Goal: Task Accomplishment & Management: Manage account settings

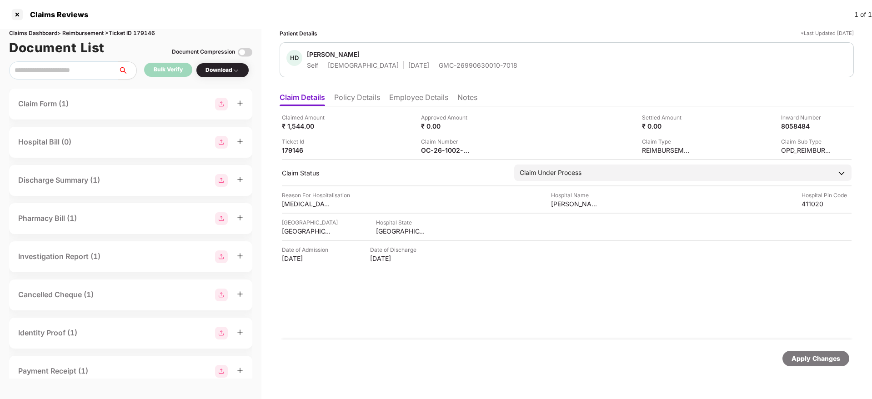
drag, startPoint x: 0, startPoint y: 0, endPoint x: 437, endPoint y: 58, distance: 440.5
click at [437, 58] on span "[PERSON_NAME]" at bounding box center [412, 55] width 211 height 11
click at [434, 59] on span "[PERSON_NAME]" at bounding box center [412, 55] width 211 height 11
click at [431, 61] on div "[PERSON_NAME] Self [DEMOGRAPHIC_DATA] [DATE] GMC-26990630010-7018" at bounding box center [412, 60] width 211 height 20
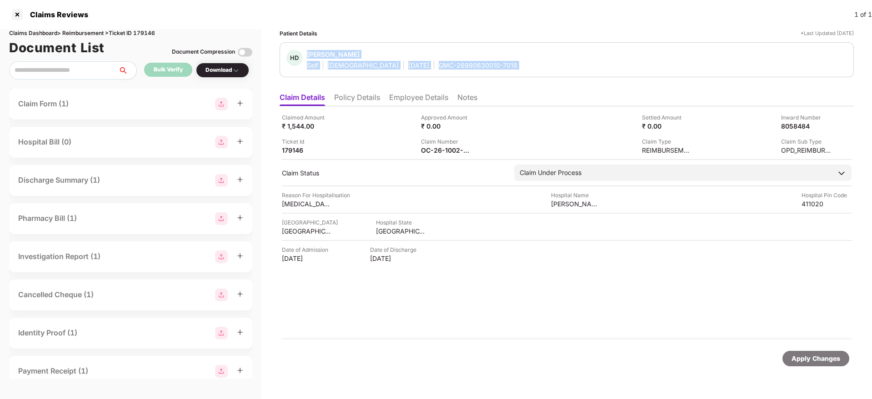
click at [439, 61] on div "GMC-26990630010-7018" at bounding box center [478, 65] width 79 height 9
click at [561, 86] on div "Patient Details *Last Updated [DATE] HD [PERSON_NAME] Self [DEMOGRAPHIC_DATA] […" at bounding box center [567, 205] width 574 height 352
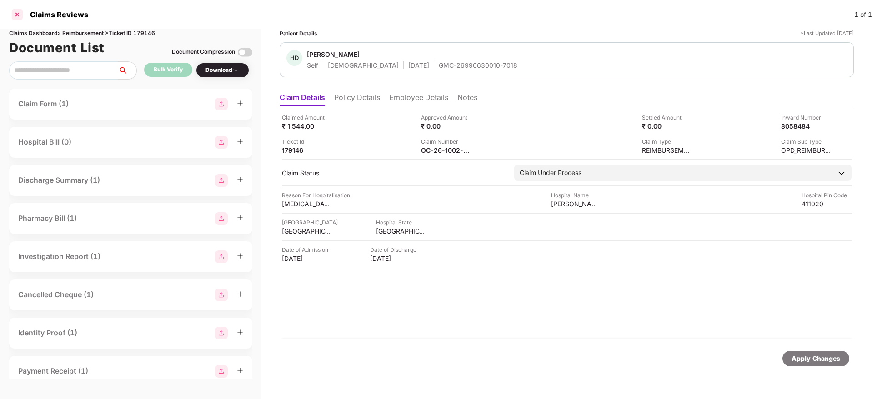
click at [19, 15] on div at bounding box center [17, 14] width 15 height 15
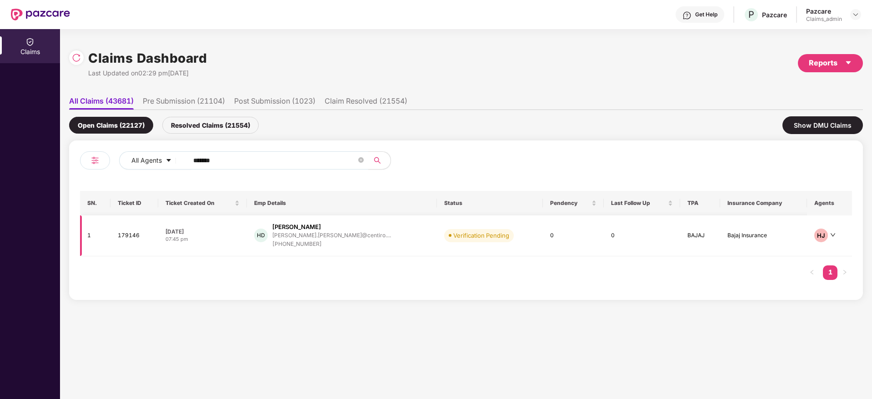
click at [247, 223] on td "[DATE] 07:45 pm" at bounding box center [202, 236] width 89 height 41
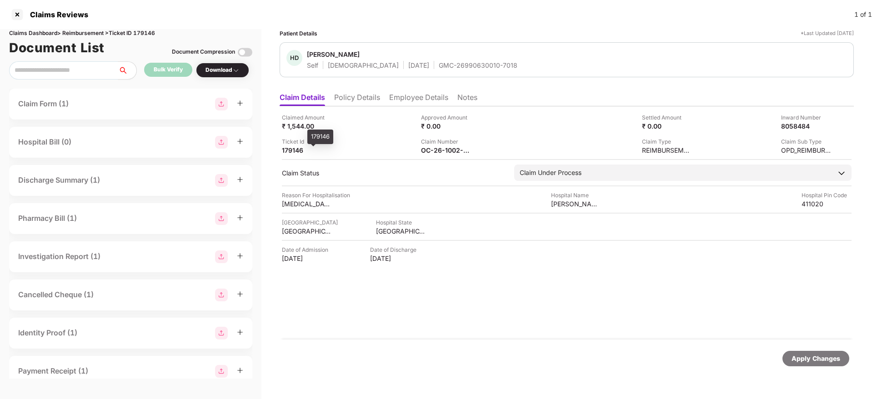
click at [287, 150] on div "179146" at bounding box center [307, 150] width 50 height 9
copy div "179146"
click at [14, 13] on div at bounding box center [17, 14] width 15 height 15
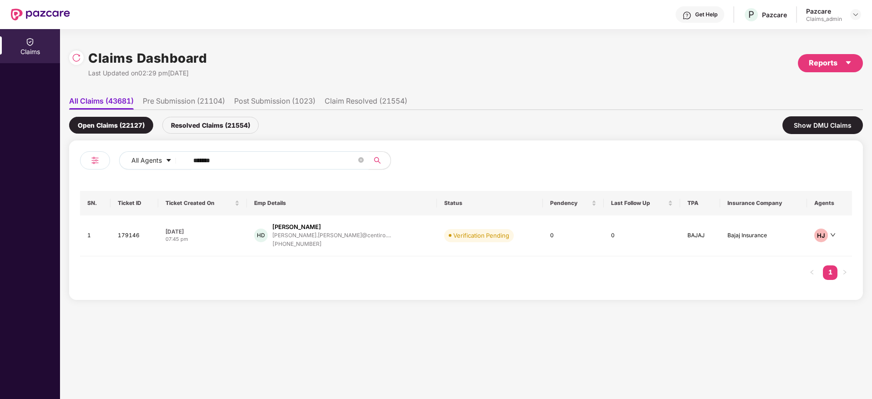
click at [246, 157] on input "******" at bounding box center [274, 161] width 163 height 14
paste input "******"
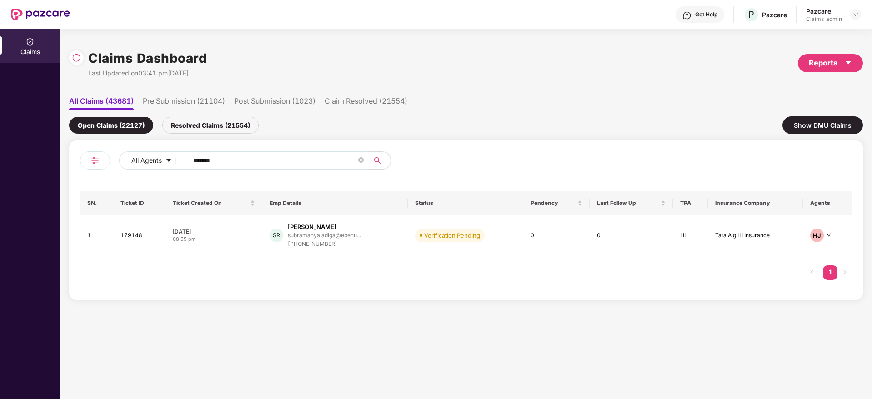
type input "******"
click at [242, 236] on div "08:55 pm" at bounding box center [214, 240] width 82 height 8
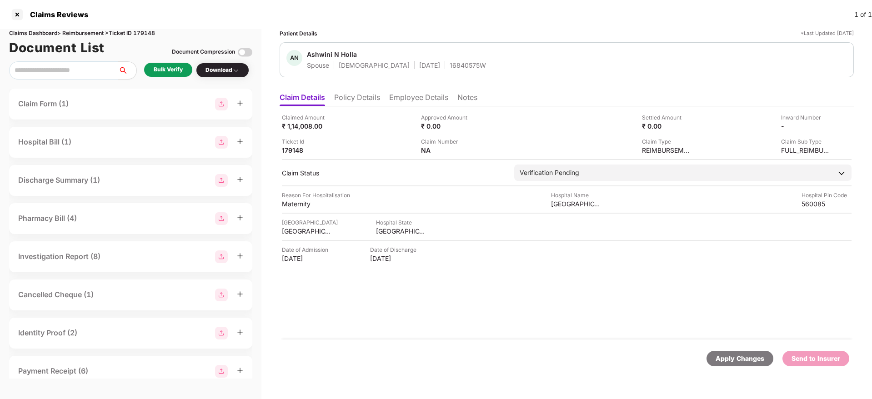
click at [160, 67] on div "Bulk Verify" at bounding box center [168, 70] width 29 height 9
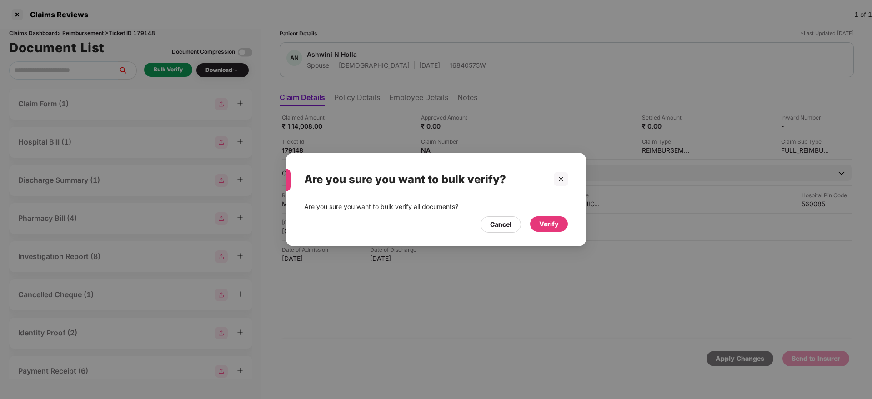
click at [546, 224] on div "Verify" at bounding box center [549, 224] width 20 height 10
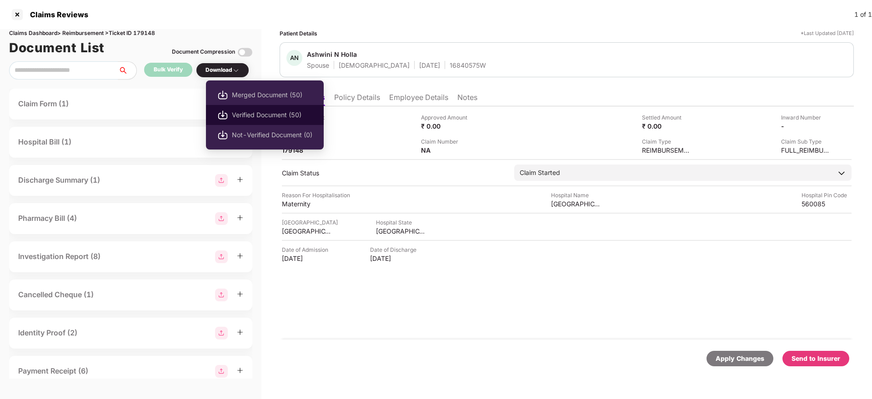
click at [244, 111] on span "Verified Document (50)" at bounding box center [272, 115] width 81 height 10
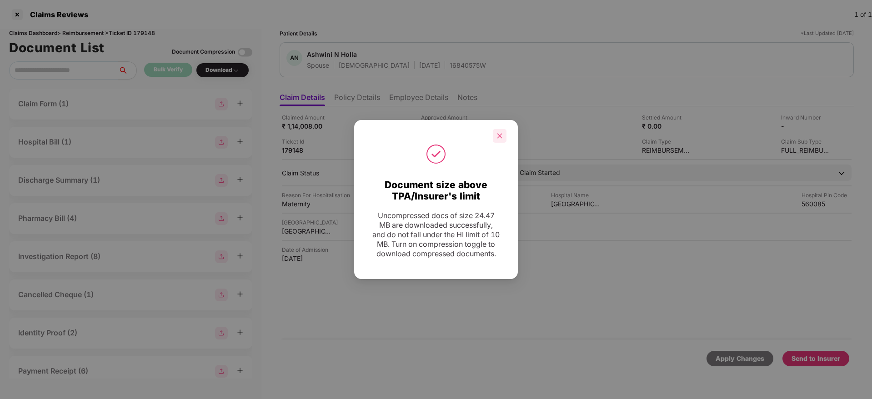
click at [500, 133] on icon "close" at bounding box center [500, 136] width 6 height 6
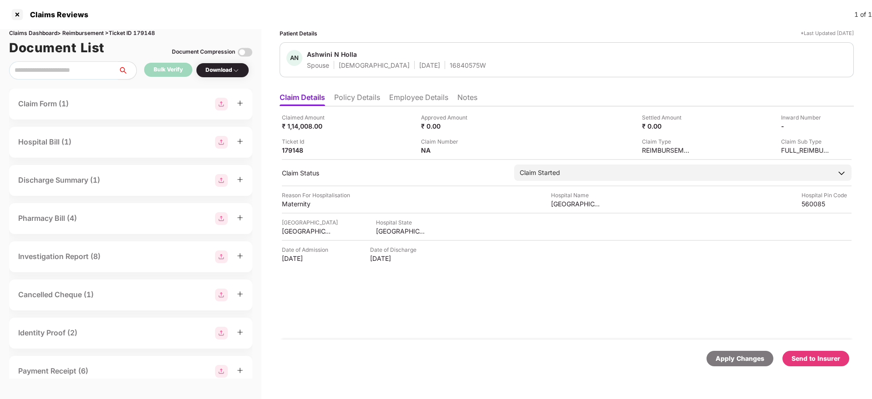
click at [815, 359] on div "Send to Insurer" at bounding box center [816, 359] width 49 height 10
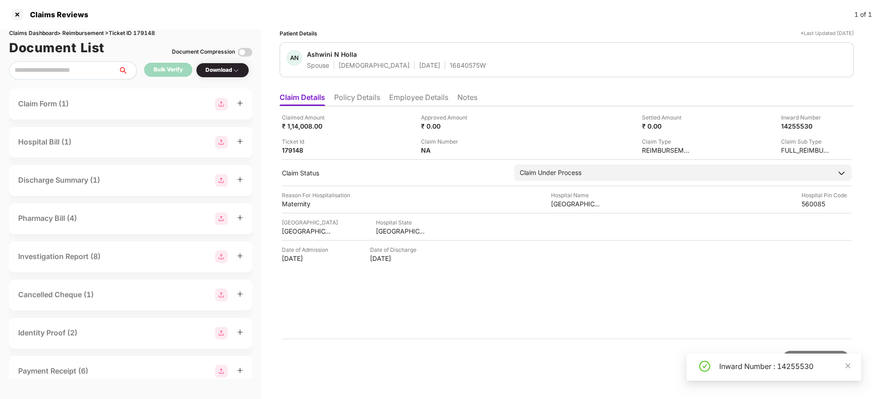
click at [742, 367] on div "Inward Number : 14255530" at bounding box center [785, 366] width 131 height 11
copy div "Inward Number : 14255530"
click at [574, 335] on div "Claimed Amount ₹ 1,14,008.00 Approved Amount ₹ 0.00 Settled Amount ₹ 0.00 Inwar…" at bounding box center [567, 222] width 574 height 233
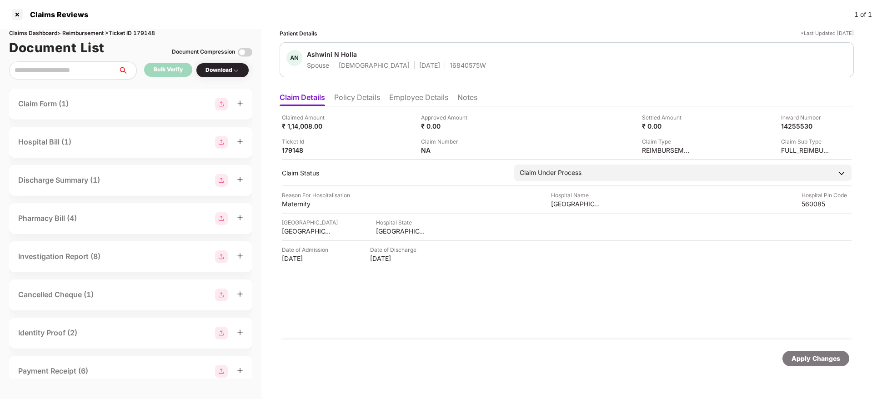
click at [403, 96] on li "Employee Details" at bounding box center [418, 99] width 59 height 13
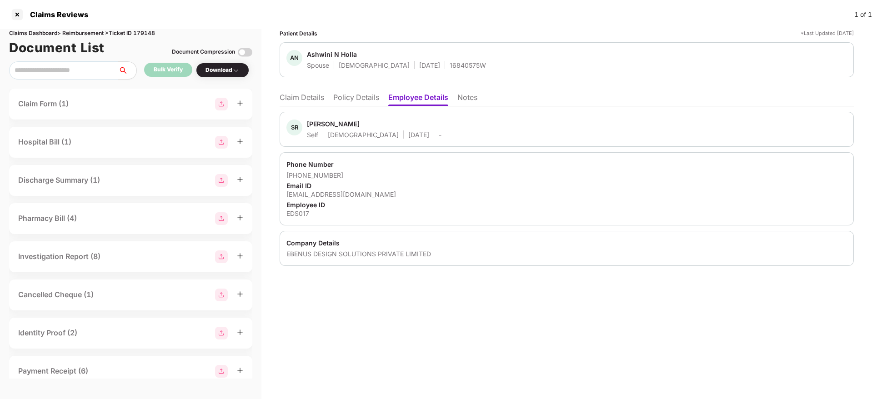
click at [358, 99] on li "Policy Details" at bounding box center [356, 99] width 46 height 13
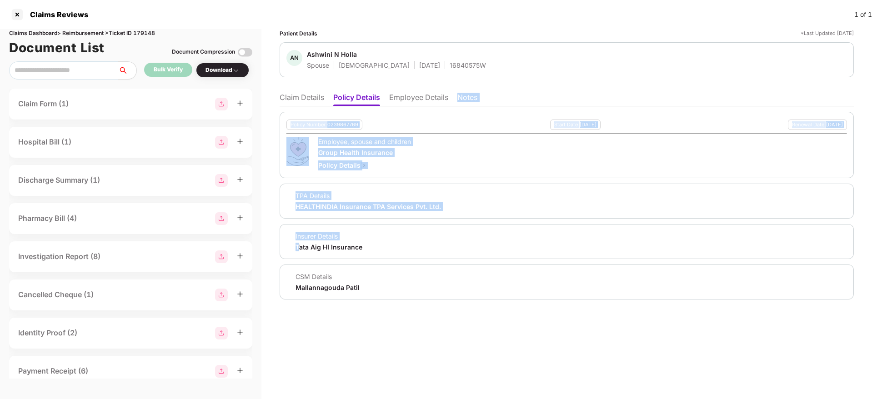
drag, startPoint x: 301, startPoint y: 254, endPoint x: 470, endPoint y: 62, distance: 256.2
click at [470, 62] on div "Patient Details *Last Updated [DATE] AN Ashwini N Holla Spouse [DEMOGRAPHIC_DAT…" at bounding box center [567, 164] width 574 height 271
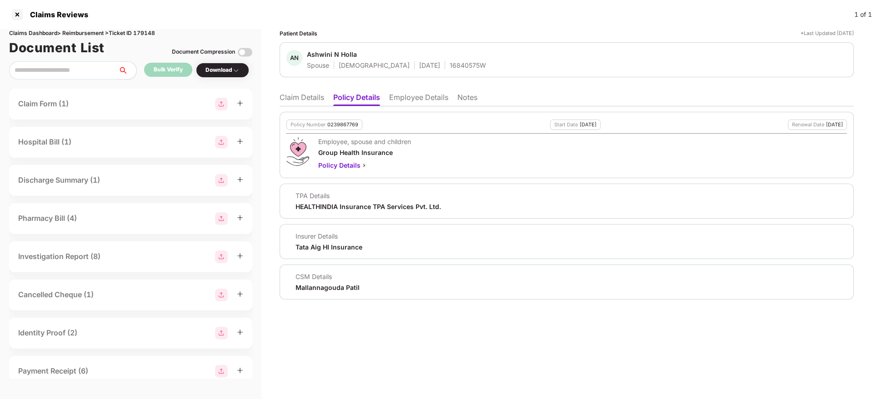
click at [430, 258] on div "Insurer Details Tata Aig HI Insurance" at bounding box center [567, 241] width 574 height 35
click at [450, 62] on div "16840575W" at bounding box center [468, 65] width 36 height 9
copy div "16840575W"
click at [450, 62] on div "16840575W" at bounding box center [468, 65] width 36 height 9
click at [307, 98] on li "Claim Details" at bounding box center [302, 99] width 45 height 13
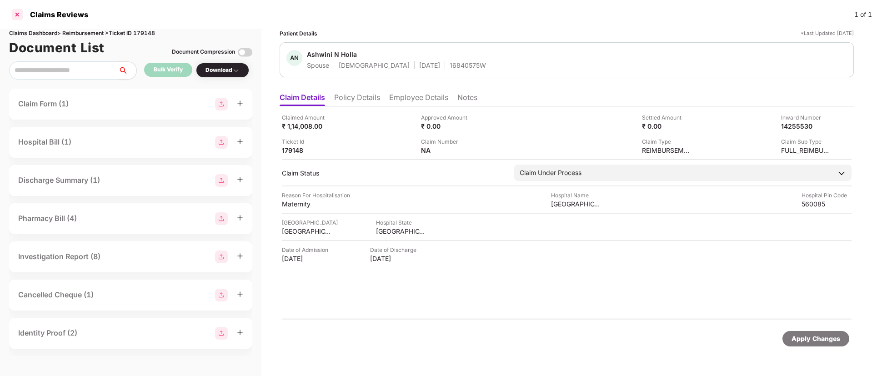
click at [17, 10] on div at bounding box center [17, 14] width 15 height 15
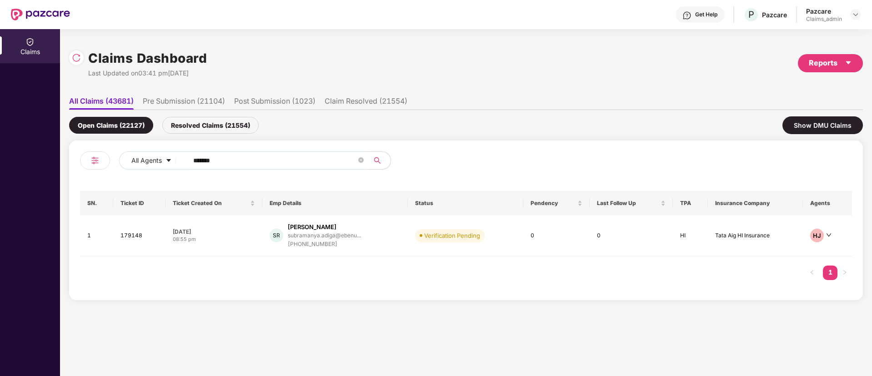
click at [220, 165] on input "******" at bounding box center [274, 161] width 163 height 14
paste input "******"
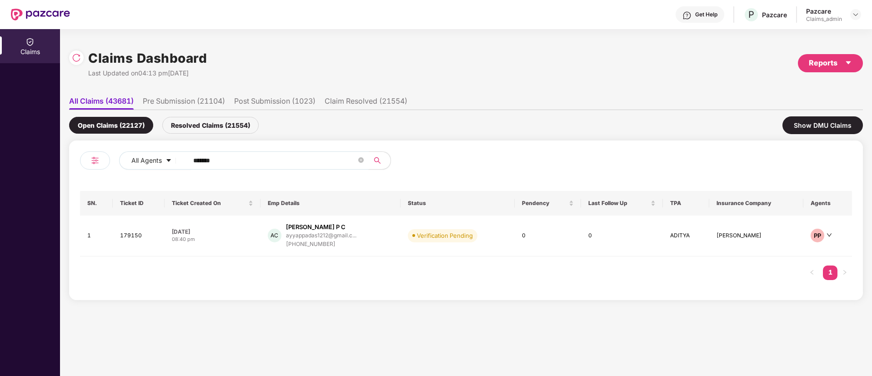
type input "******"
click at [220, 236] on div "08:40 pm" at bounding box center [212, 240] width 81 height 8
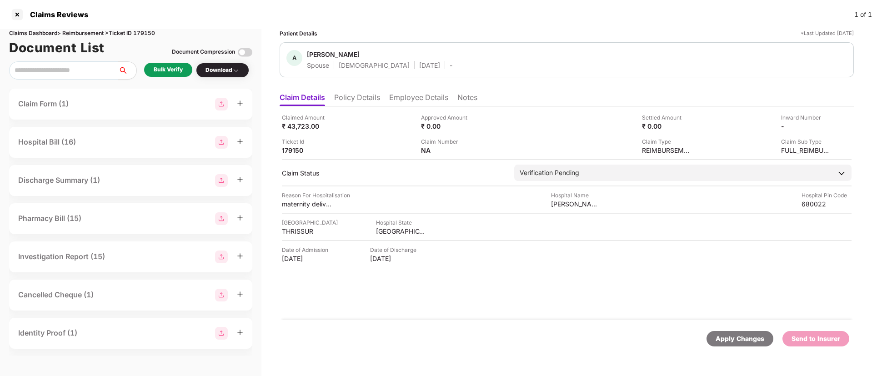
click at [163, 68] on div "Bulk Verify" at bounding box center [168, 70] width 29 height 9
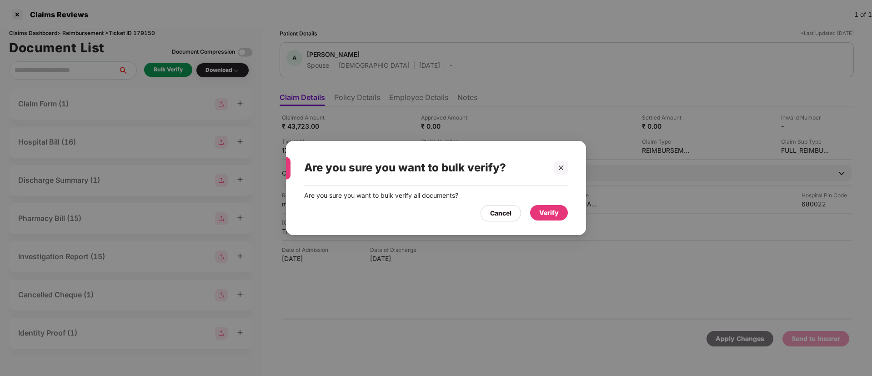
click at [556, 214] on div "Verify" at bounding box center [549, 213] width 20 height 10
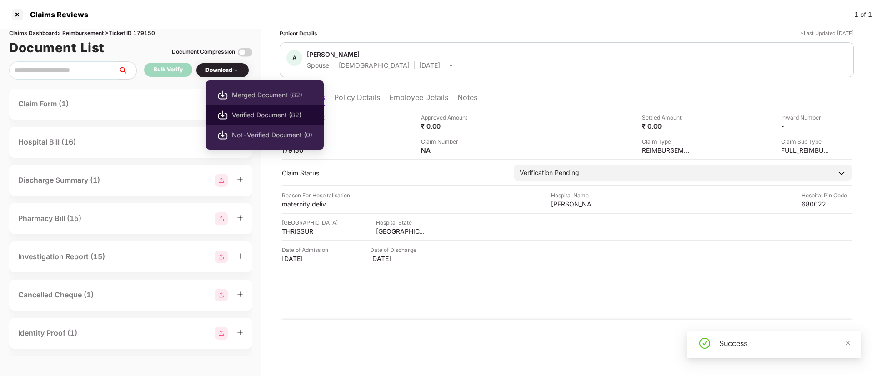
click at [247, 111] on span "Verified Document (82)" at bounding box center [272, 115] width 81 height 10
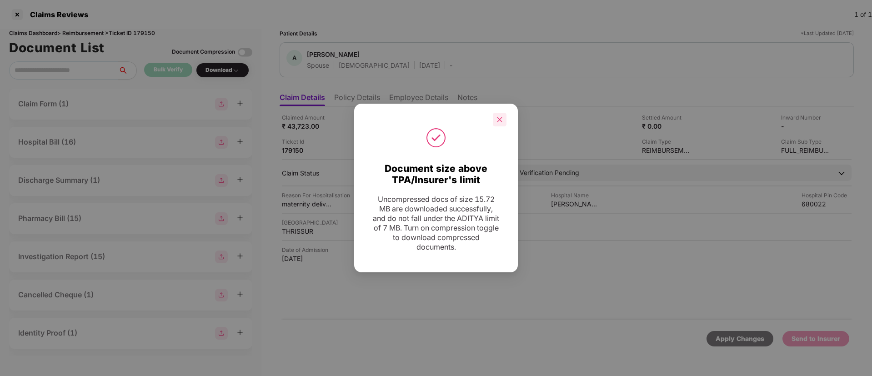
click at [503, 124] on div at bounding box center [500, 120] width 14 height 14
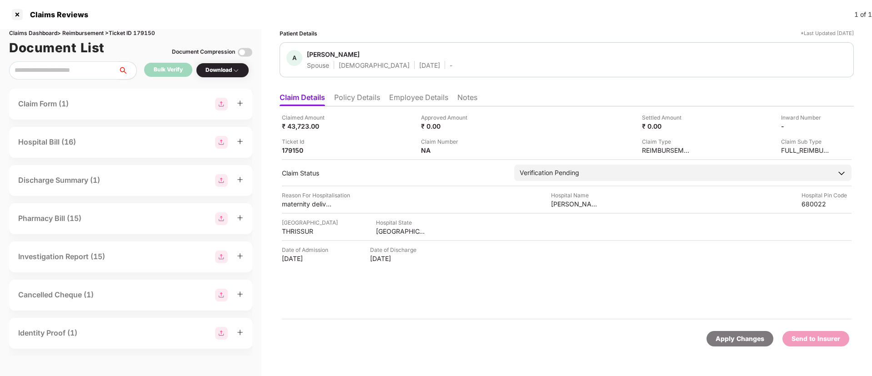
click at [408, 99] on li "Employee Details" at bounding box center [418, 99] width 59 height 13
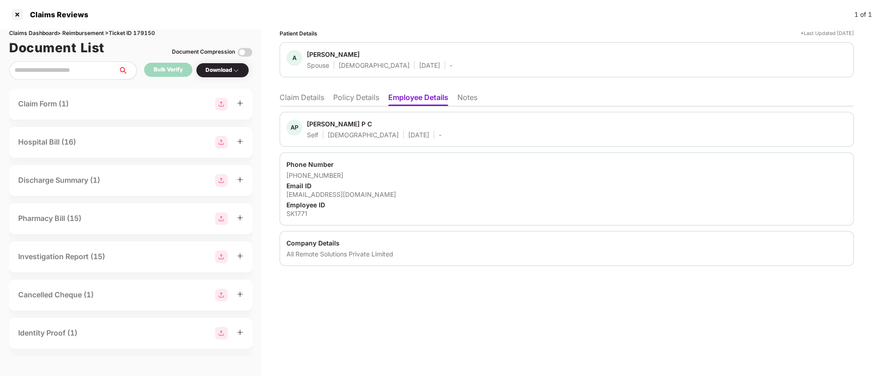
click at [319, 196] on div "[EMAIL_ADDRESS][DOMAIN_NAME]" at bounding box center [567, 194] width 561 height 9
copy div "[EMAIL_ADDRESS][DOMAIN_NAME]"
click at [319, 196] on div "[EMAIL_ADDRESS][DOMAIN_NAME]" at bounding box center [567, 194] width 561 height 9
click at [311, 52] on div "[PERSON_NAME]" at bounding box center [333, 54] width 53 height 9
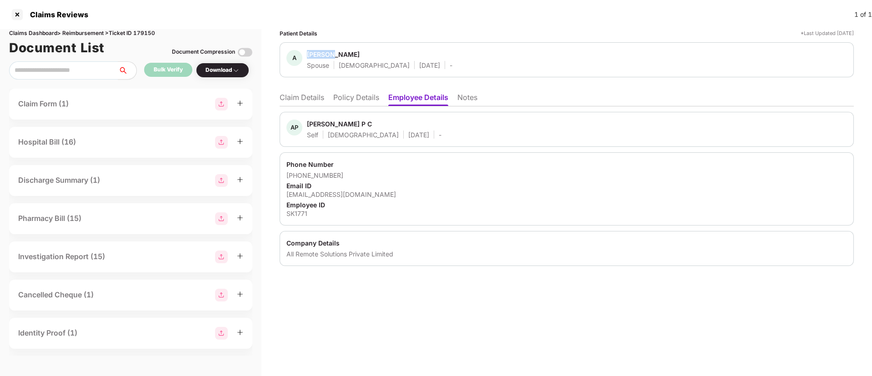
click at [311, 52] on div "[PERSON_NAME]" at bounding box center [333, 54] width 53 height 9
copy div "[PERSON_NAME]"
click at [311, 52] on div "[PERSON_NAME]" at bounding box center [333, 54] width 53 height 9
copy span "[PERSON_NAME]"
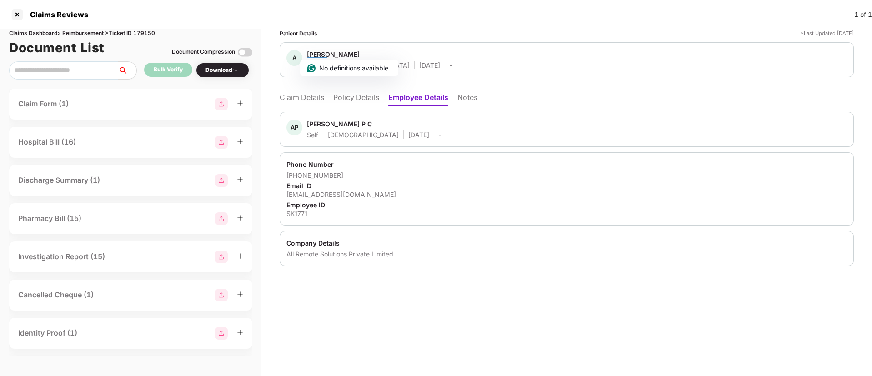
click at [421, 233] on div "Company Details All Remote Solutions Private Limited" at bounding box center [567, 248] width 574 height 35
click at [352, 104] on li "Policy Details" at bounding box center [356, 99] width 46 height 13
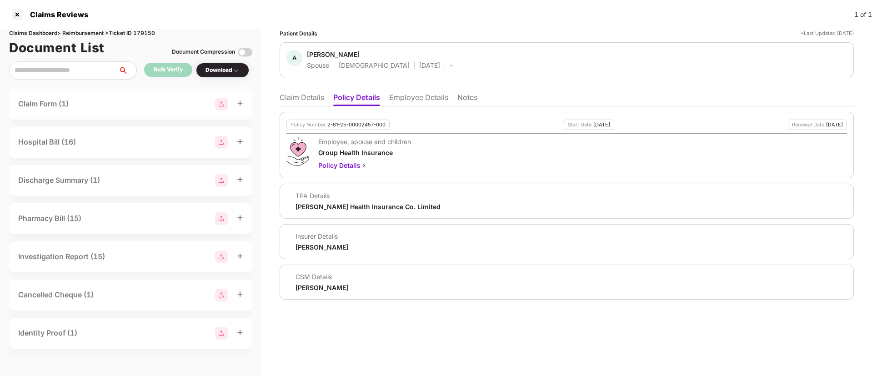
click at [288, 100] on li "Claim Details" at bounding box center [302, 99] width 45 height 13
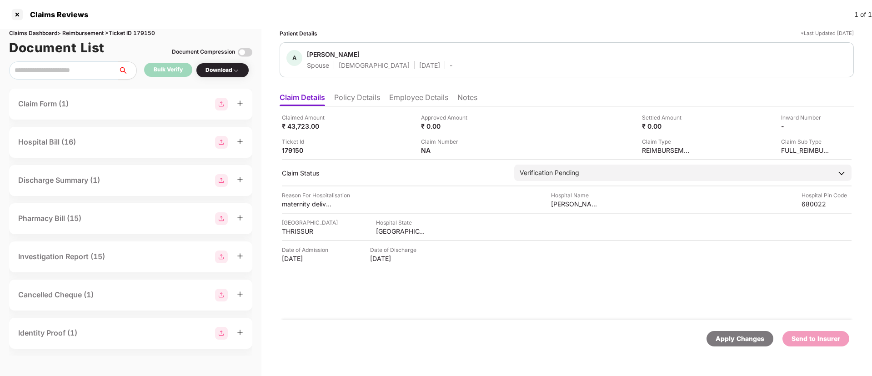
click at [368, 100] on li "Policy Details" at bounding box center [357, 99] width 46 height 13
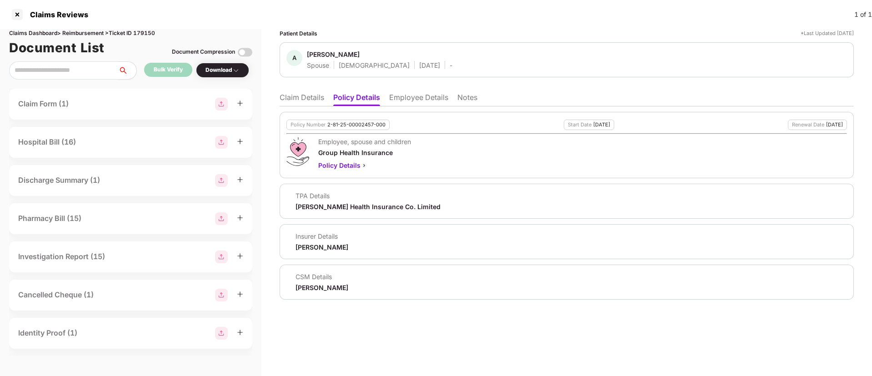
click at [301, 94] on li "Claim Details" at bounding box center [302, 99] width 45 height 13
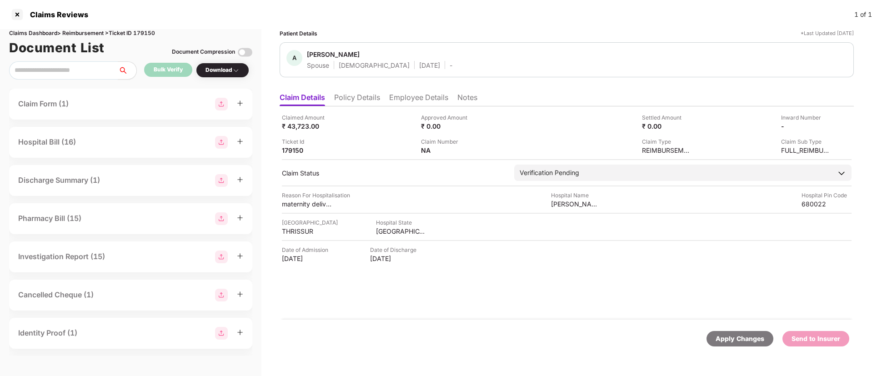
click at [324, 55] on div "[PERSON_NAME]" at bounding box center [333, 54] width 53 height 9
copy div "[PERSON_NAME]"
click at [324, 55] on div "[PERSON_NAME]" at bounding box center [333, 54] width 53 height 9
copy span "[PERSON_NAME]"
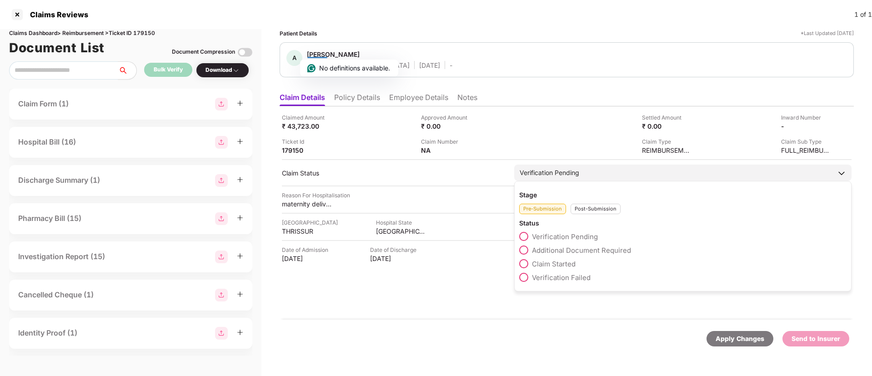
click at [550, 266] on span "Claim Started" at bounding box center [554, 264] width 44 height 9
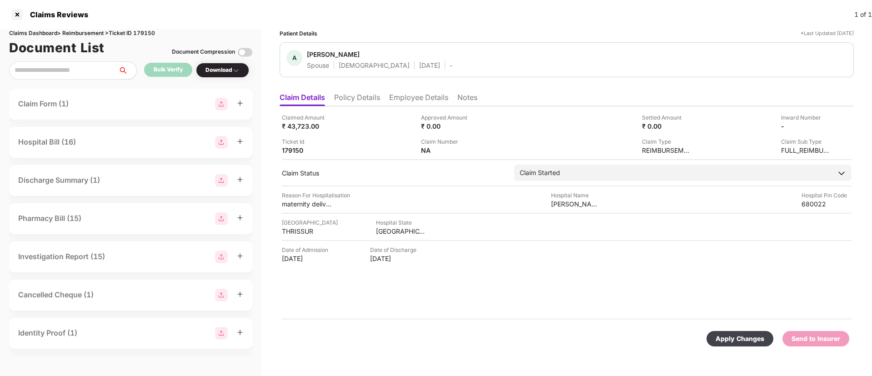
click at [737, 338] on div "Apply Changes" at bounding box center [740, 339] width 49 height 10
click at [844, 336] on div "Claim Status field is updated successfully." at bounding box center [785, 338] width 131 height 22
click at [848, 332] on icon "close" at bounding box center [848, 331] width 5 height 5
click at [405, 100] on li "Employee Details" at bounding box center [418, 99] width 59 height 13
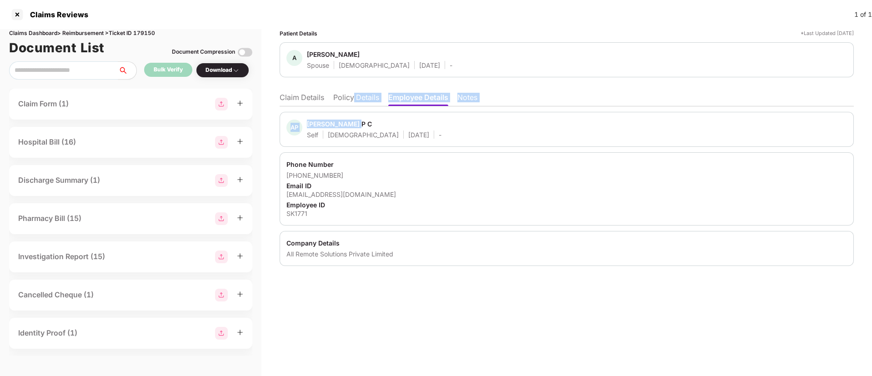
drag, startPoint x: 360, startPoint y: 111, endPoint x: 354, endPoint y: 101, distance: 12.0
click at [354, 101] on div "Claim Details Policy Details Employee Details Notes AP AYYAPPADAS P C Self [DEM…" at bounding box center [567, 177] width 574 height 178
click at [354, 101] on li "Policy Details" at bounding box center [356, 99] width 46 height 13
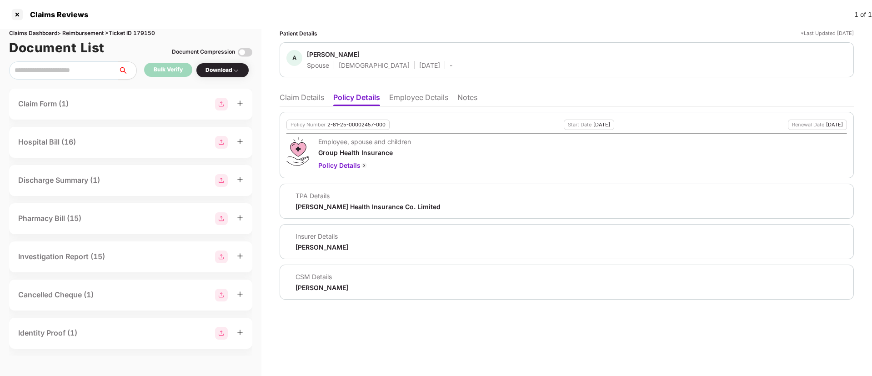
click at [309, 247] on div "[PERSON_NAME]" at bounding box center [322, 247] width 53 height 9
copy div "[PERSON_NAME]"
click at [309, 247] on div "[PERSON_NAME]" at bounding box center [322, 247] width 53 height 9
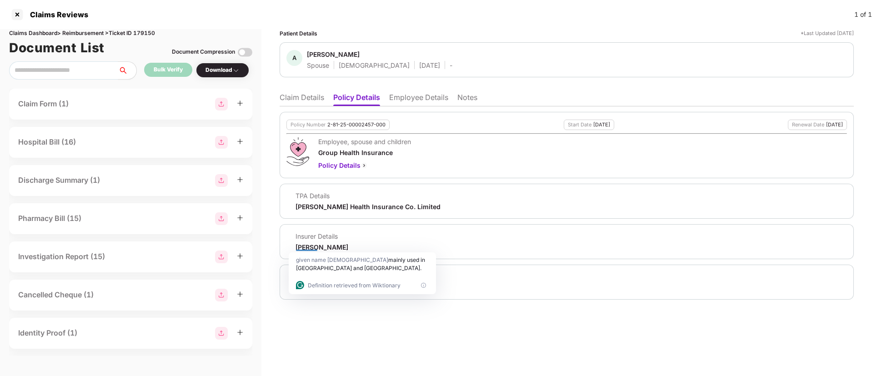
click at [305, 102] on li "Claim Details" at bounding box center [302, 99] width 45 height 13
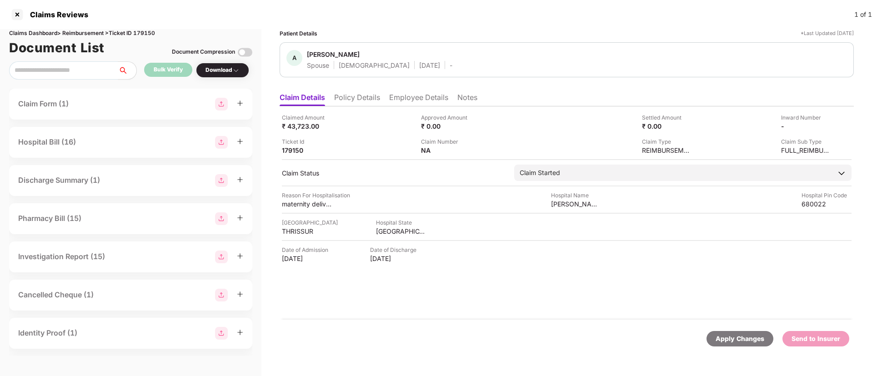
click at [320, 55] on div "[PERSON_NAME]" at bounding box center [333, 54] width 53 height 9
copy span "[PERSON_NAME]"
click at [320, 55] on div "[PERSON_NAME]" at bounding box center [333, 54] width 53 height 9
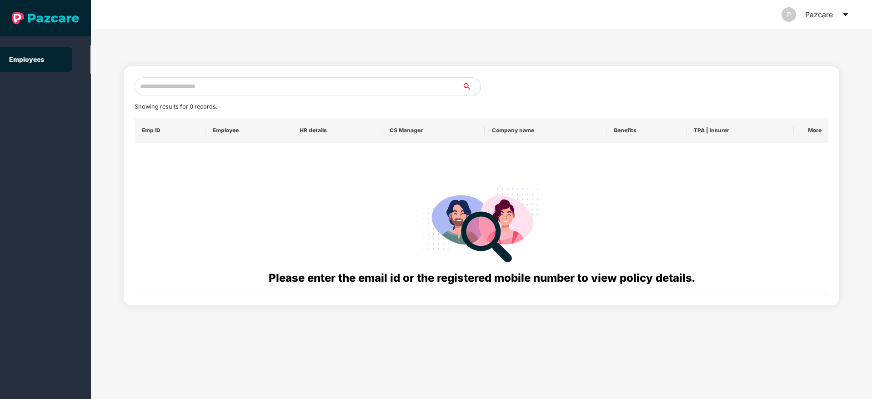
click at [177, 83] on input "text" at bounding box center [299, 86] width 328 height 18
paste input "**********"
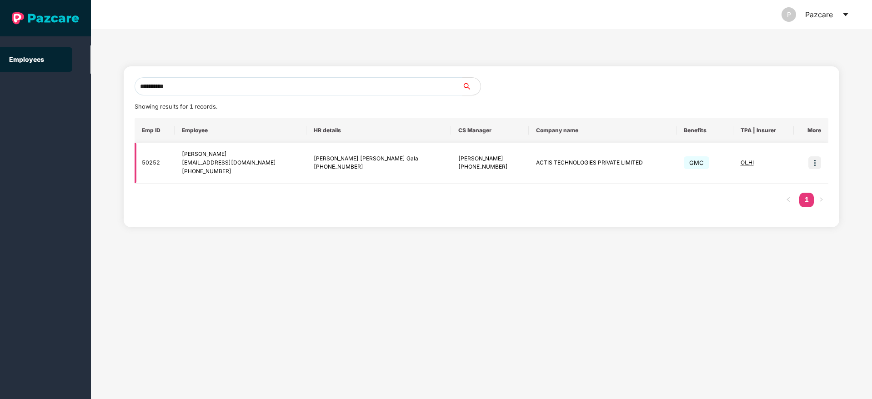
type input "**********"
click at [819, 162] on img at bounding box center [815, 162] width 13 height 13
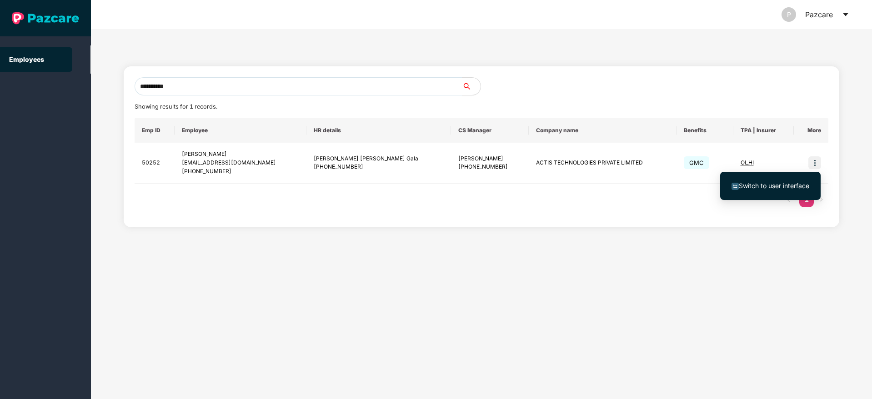
click at [769, 185] on span "Switch to user interface" at bounding box center [774, 186] width 71 height 8
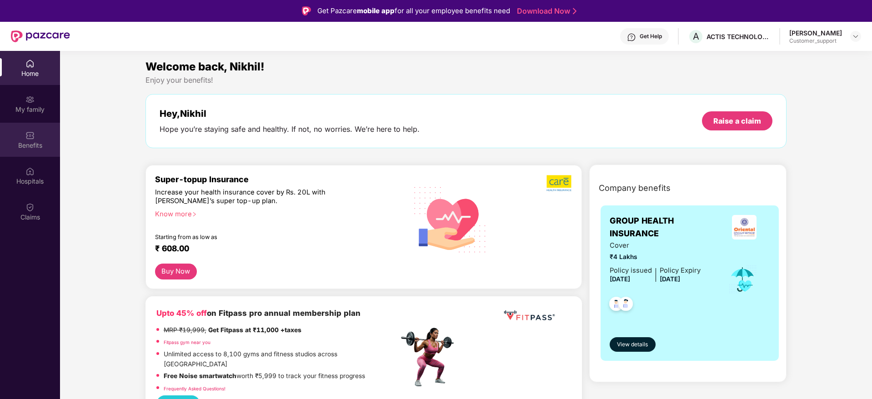
click at [40, 139] on div "Benefits" at bounding box center [30, 140] width 60 height 34
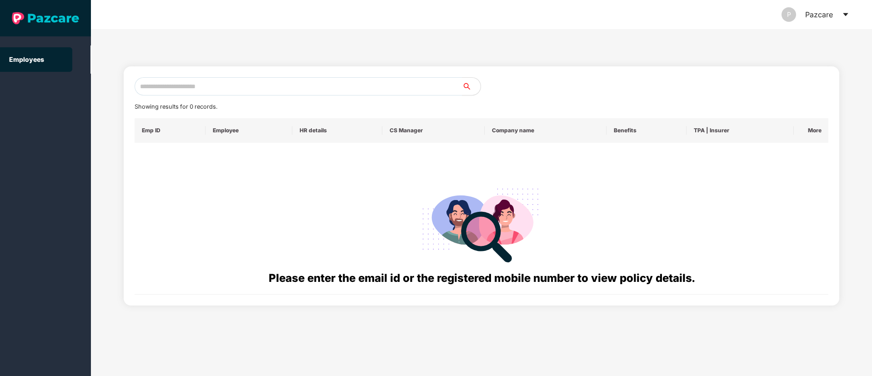
click at [247, 75] on div "Showing results for 0 records. Emp ID Employee HR details CS Manager Company na…" at bounding box center [482, 185] width 716 height 239
paste input "**********"
click at [225, 83] on input "**********" at bounding box center [299, 86] width 328 height 18
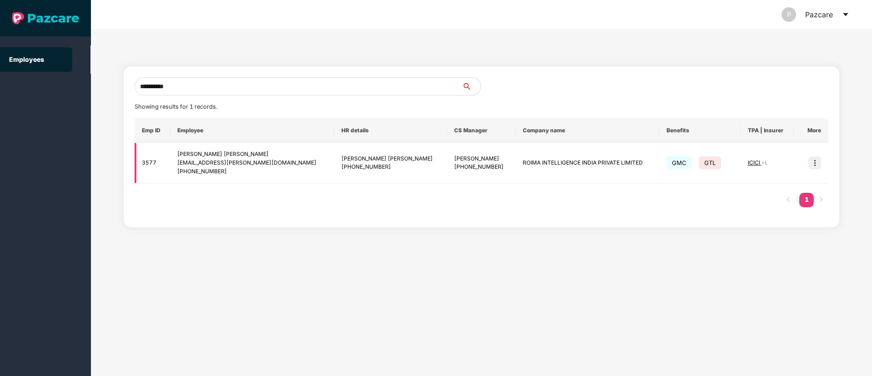
type input "**********"
click at [811, 163] on img at bounding box center [815, 162] width 13 height 13
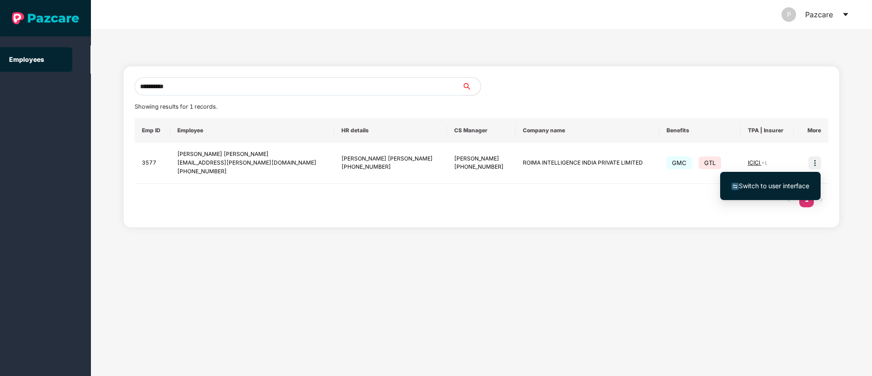
click at [745, 192] on li "Switch to user interface" at bounding box center [771, 185] width 101 height 19
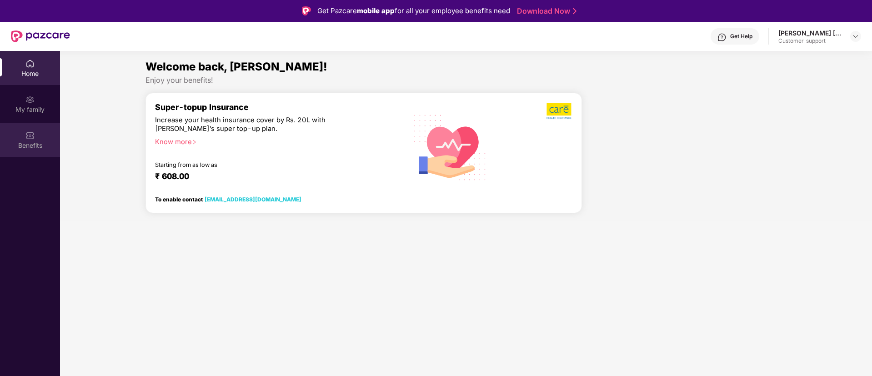
click at [33, 145] on div "Benefits" at bounding box center [30, 145] width 60 height 9
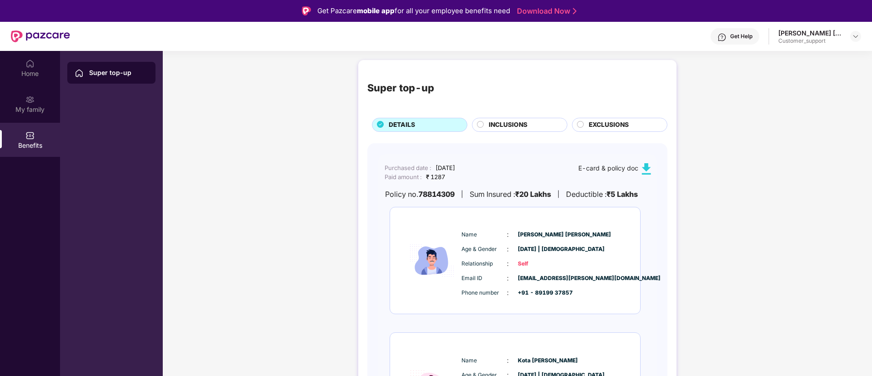
click at [525, 127] on span "INCLUSIONS" at bounding box center [508, 125] width 39 height 10
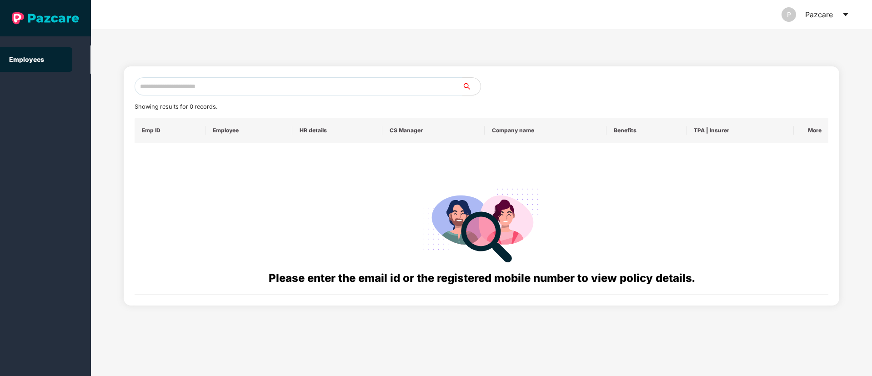
click at [184, 86] on input "text" at bounding box center [299, 86] width 328 height 18
paste input "**********"
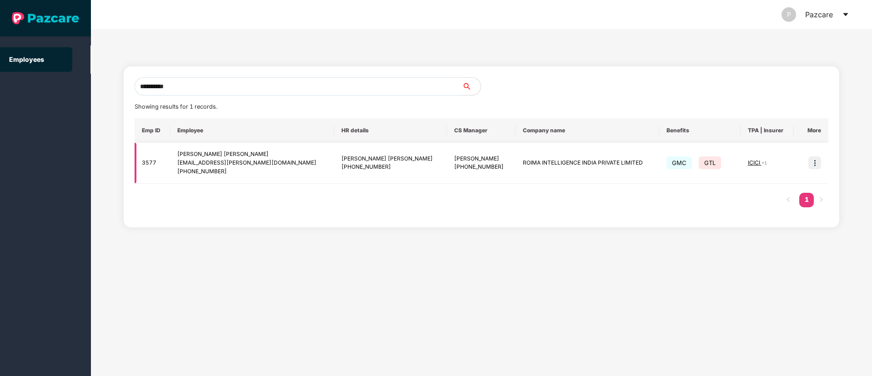
type input "**********"
click at [816, 164] on img at bounding box center [815, 162] width 13 height 13
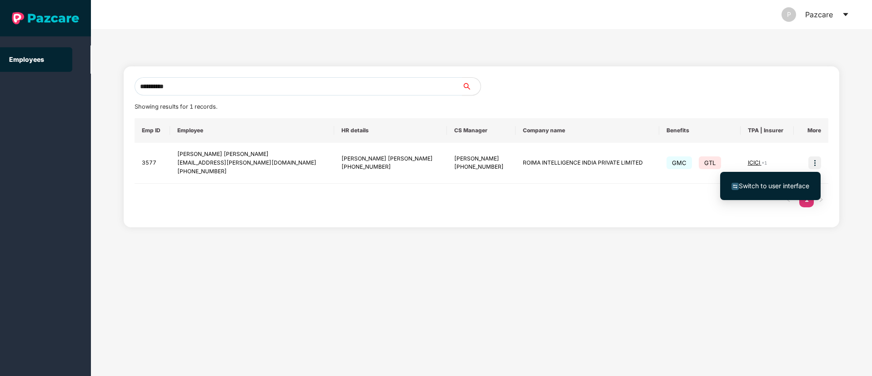
click at [767, 182] on span "Switch to user interface" at bounding box center [774, 186] width 71 height 8
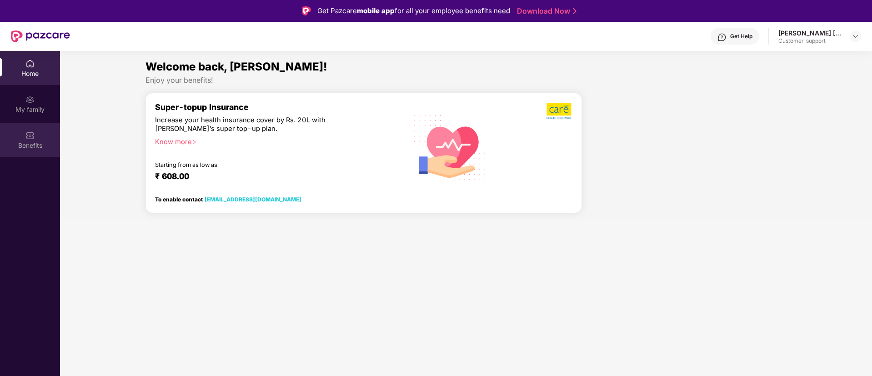
click at [31, 129] on div "Benefits" at bounding box center [30, 140] width 60 height 34
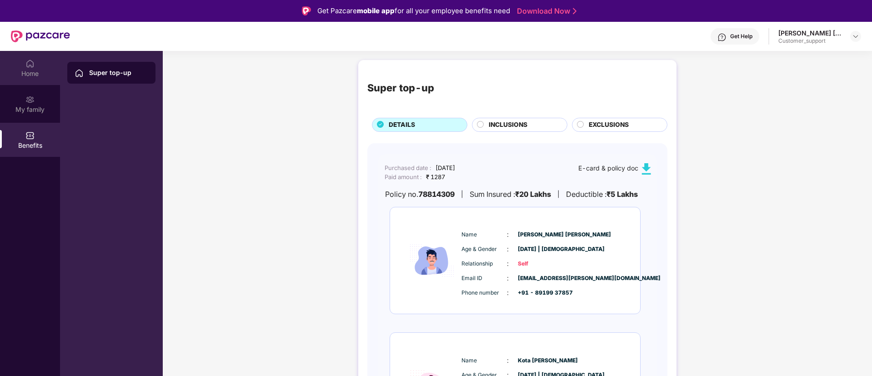
click at [28, 71] on div "Home" at bounding box center [30, 73] width 60 height 9
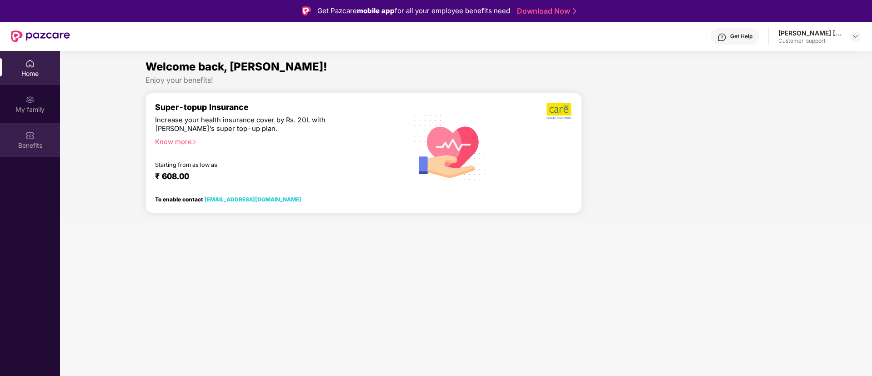
click at [38, 145] on div "Benefits" at bounding box center [30, 145] width 60 height 9
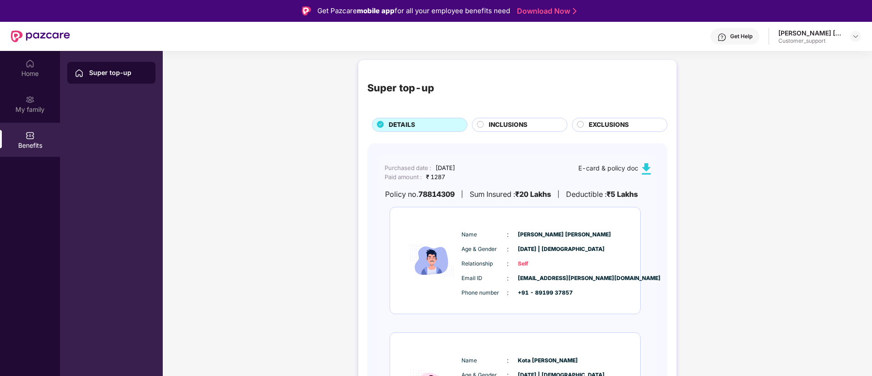
click at [509, 121] on span "INCLUSIONS" at bounding box center [508, 125] width 39 height 10
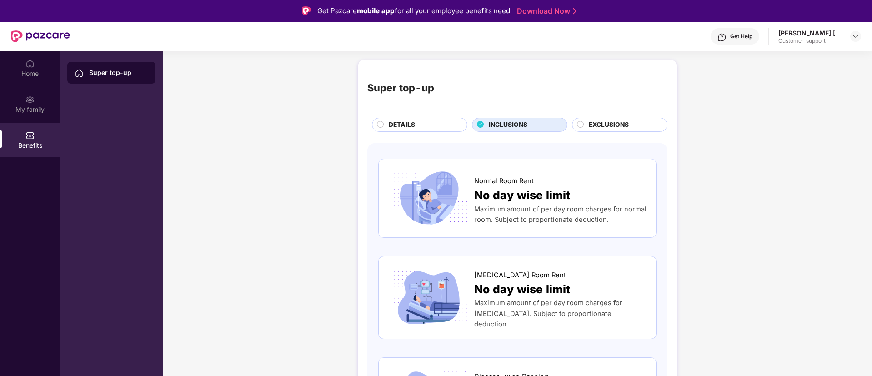
click at [628, 125] on span "EXCLUSIONS" at bounding box center [609, 125] width 40 height 10
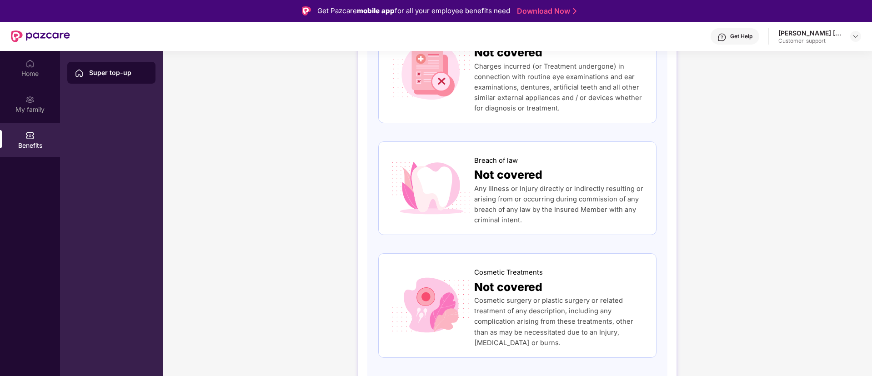
scroll to position [375, 0]
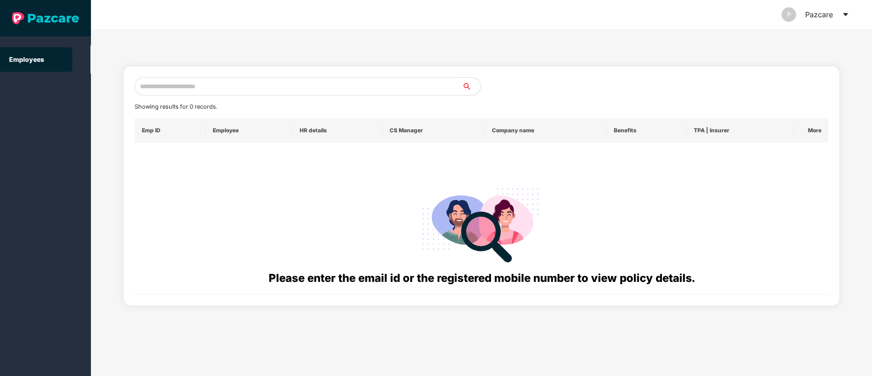
click at [166, 89] on input "text" at bounding box center [299, 86] width 328 height 18
paste input "**********"
click at [185, 87] on input "**********" at bounding box center [299, 86] width 328 height 18
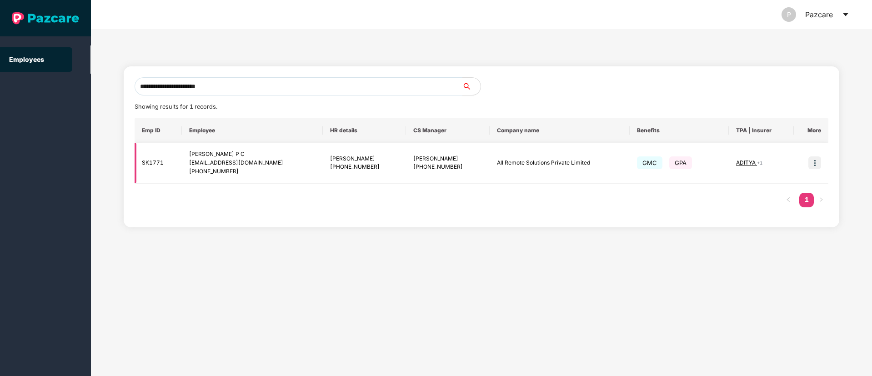
type input "**********"
click at [813, 161] on img at bounding box center [815, 162] width 13 height 13
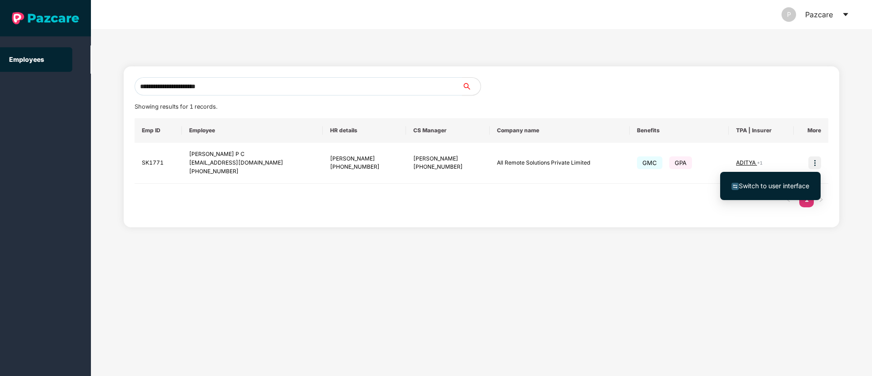
click at [760, 185] on span "Switch to user interface" at bounding box center [774, 186] width 71 height 8
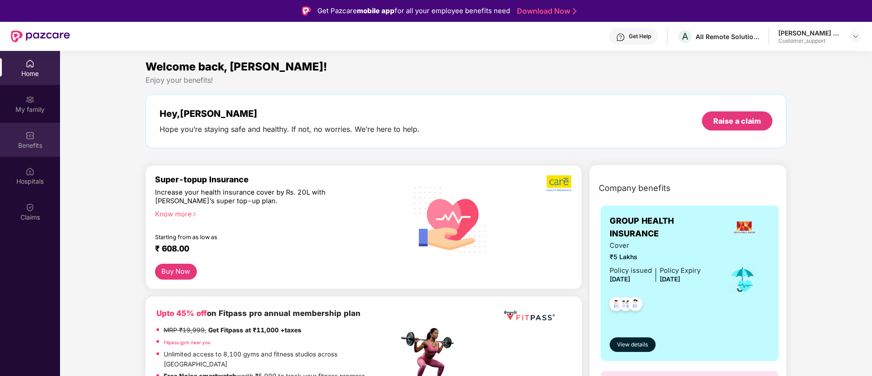
click at [53, 140] on div "Benefits" at bounding box center [30, 140] width 60 height 34
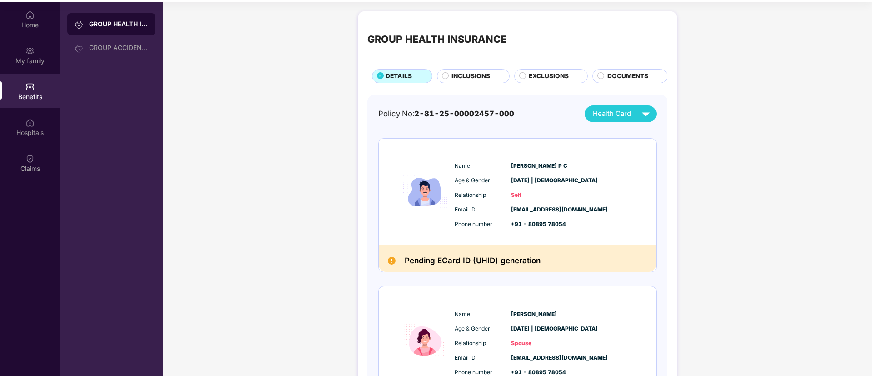
click at [526, 166] on span "[PERSON_NAME] P C" at bounding box center [533, 166] width 45 height 9
copy span "[PERSON_NAME] P C"
click at [526, 166] on span "[PERSON_NAME] P C" at bounding box center [533, 166] width 45 height 9
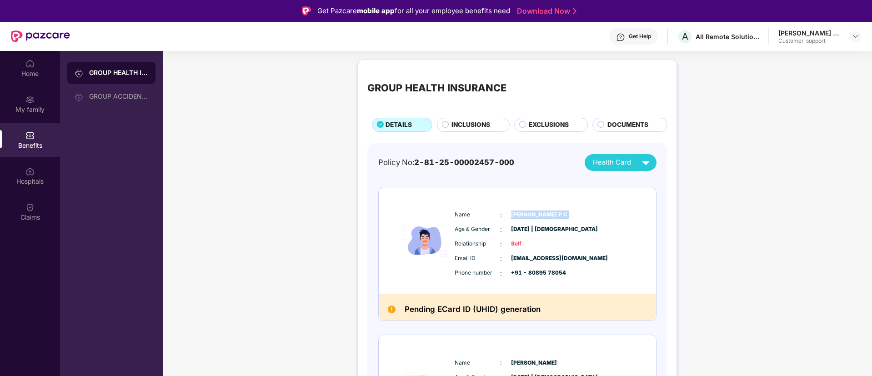
click at [625, 33] on img at bounding box center [620, 37] width 9 height 9
click at [298, 123] on div "GROUP HEALTH INSURANCE DETAILS INCLUSIONS EXCLUSIONS DOCUMENTS Policy No: 2-81-…" at bounding box center [518, 364] width 710 height 619
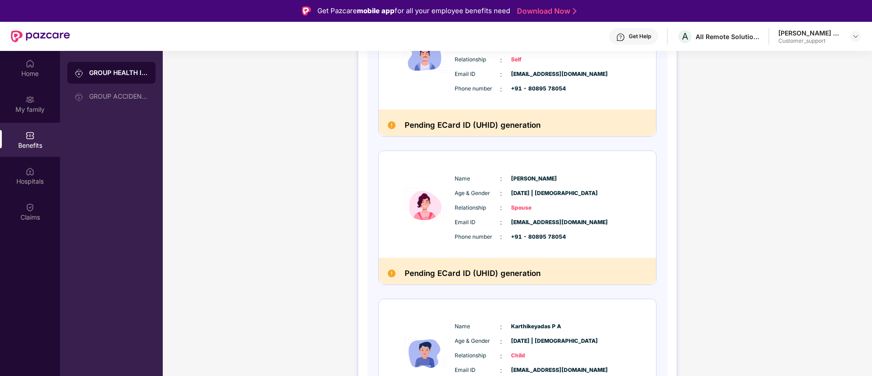
scroll to position [185, 0]
click at [457, 171] on div "Name : Athira satheesan Age & Gender : 08 Feb 1994 | Female Relationship : Spou…" at bounding box center [545, 206] width 185 height 77
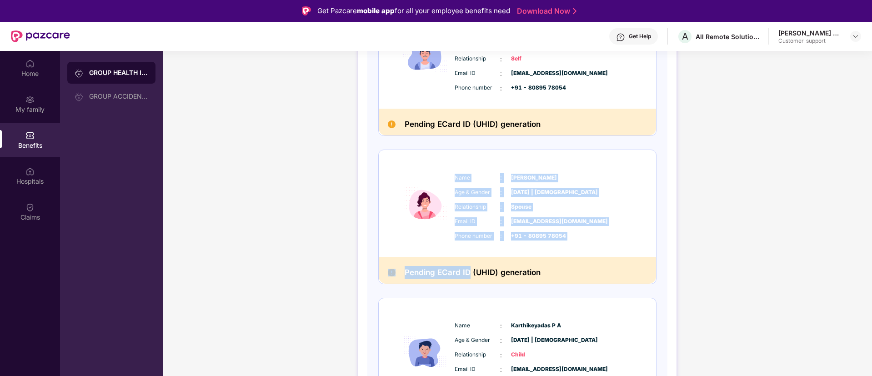
scroll to position [20, 0]
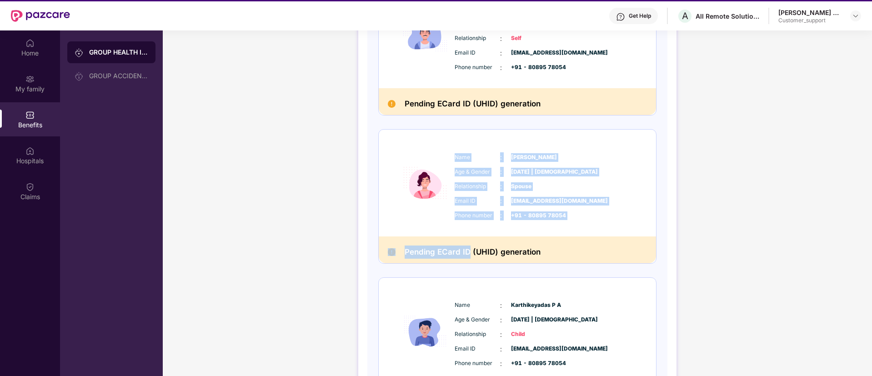
copy div "Name : Athira satheesan Age & Gender : 08 Feb 1994 | Female Relationship : Spou…"
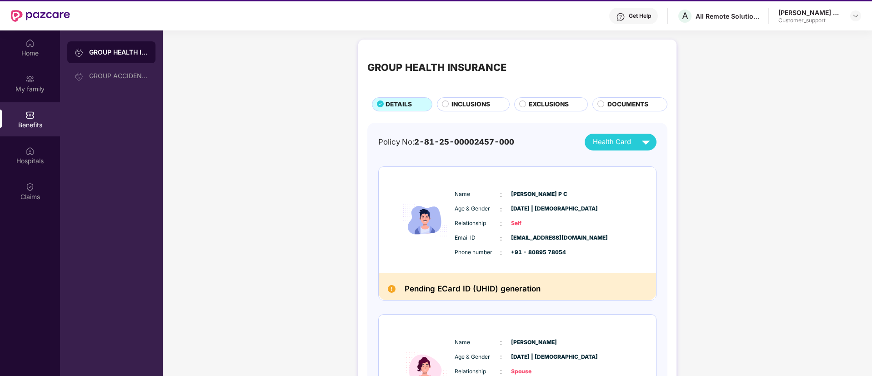
click at [408, 138] on div "Policy No: 2-81-25-00002457-000" at bounding box center [446, 142] width 136 height 12
copy div "Policy No: 2-81-25-00002457-000"
click at [408, 138] on div "Policy No: 2-81-25-00002457-000" at bounding box center [446, 142] width 136 height 12
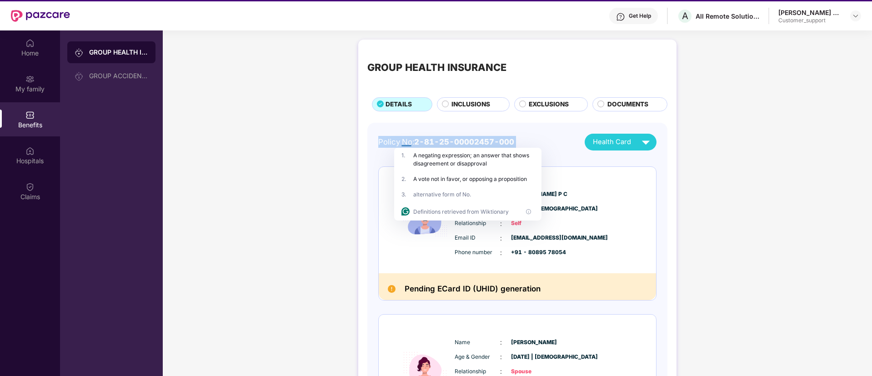
click at [566, 136] on div "Policy No: 2-81-25-00002457-000 Health Card" at bounding box center [517, 142] width 278 height 17
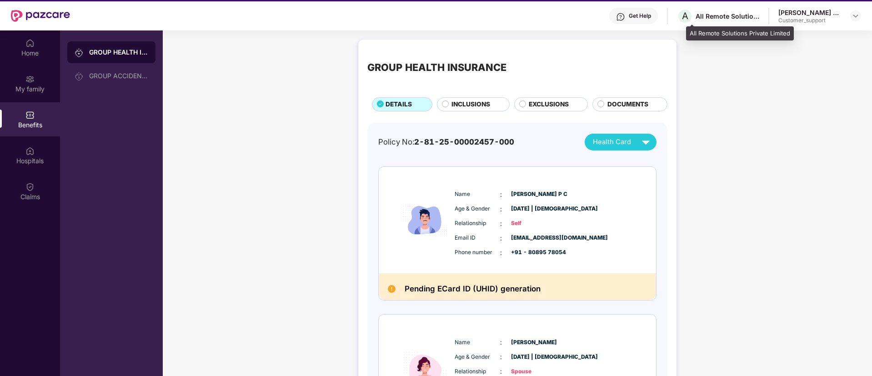
click at [706, 30] on div "All Remote Solutions Private Limited" at bounding box center [740, 33] width 108 height 15
copy div "All Remote Solutions Private Limited"
click at [706, 30] on div "All Remote Solutions Private Limited" at bounding box center [740, 33] width 108 height 15
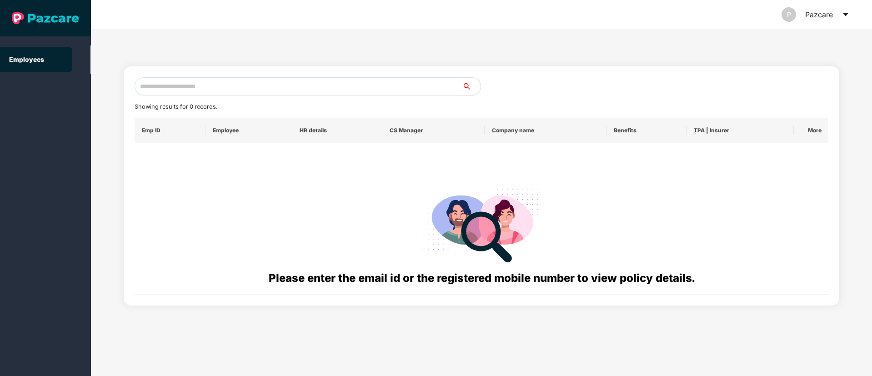
click at [188, 96] on div "Showing results for 0 records. Emp ID Employee HR details CS Manager Company na…" at bounding box center [482, 185] width 695 height 217
click at [184, 90] on input "text" at bounding box center [299, 86] width 328 height 18
paste input "**********"
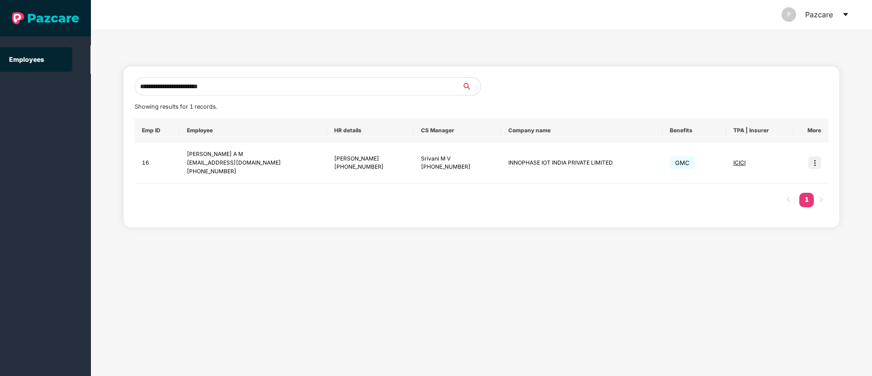
type input "**********"
click at [237, 89] on input "**********" at bounding box center [299, 86] width 328 height 18
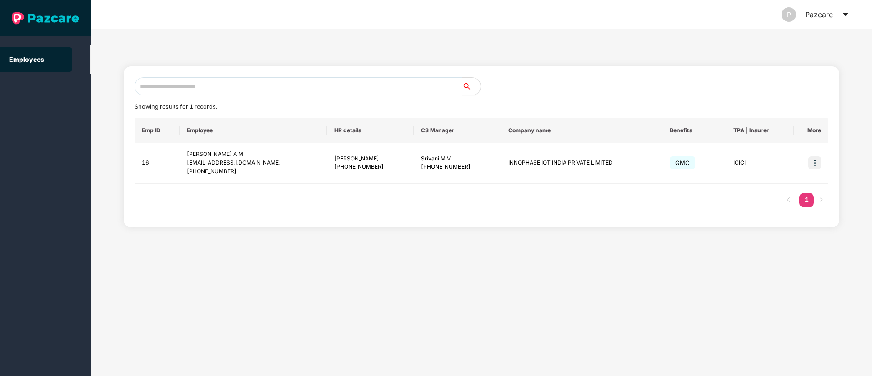
paste input "**********"
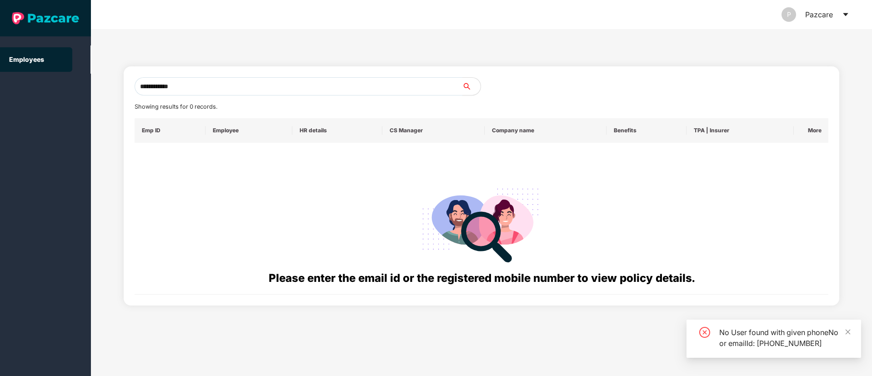
click at [148, 86] on input "**********" at bounding box center [299, 86] width 328 height 18
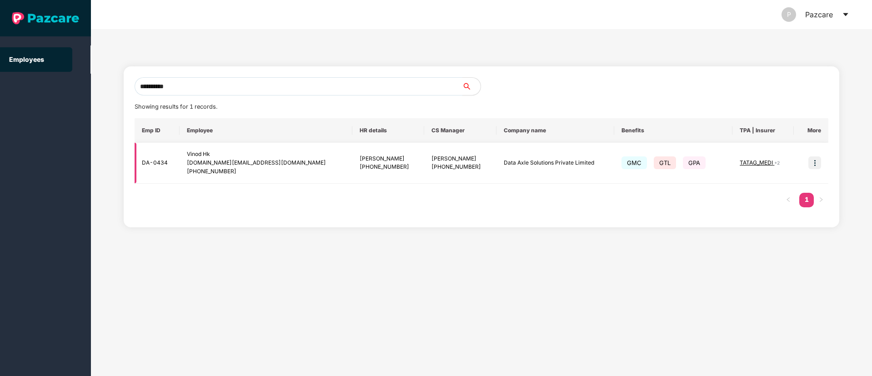
type input "**********"
click at [815, 157] on img at bounding box center [815, 162] width 13 height 13
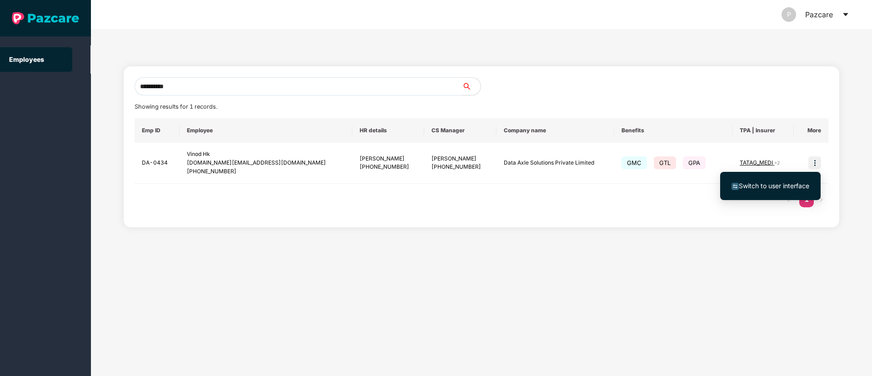
click at [759, 186] on span "Switch to user interface" at bounding box center [774, 186] width 71 height 8
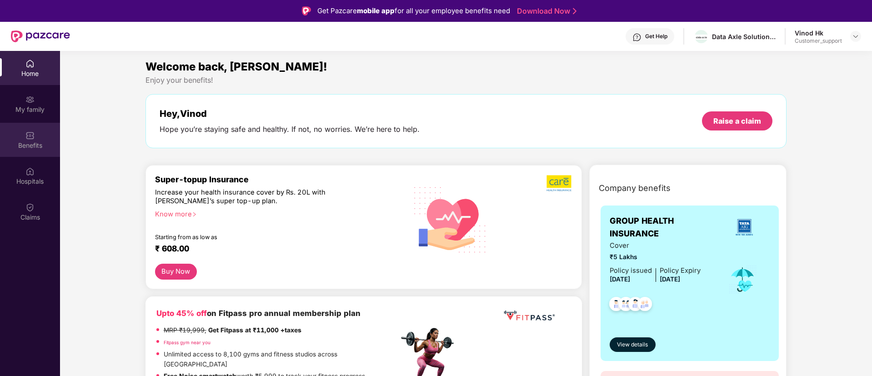
click at [25, 153] on div "Benefits" at bounding box center [30, 140] width 60 height 34
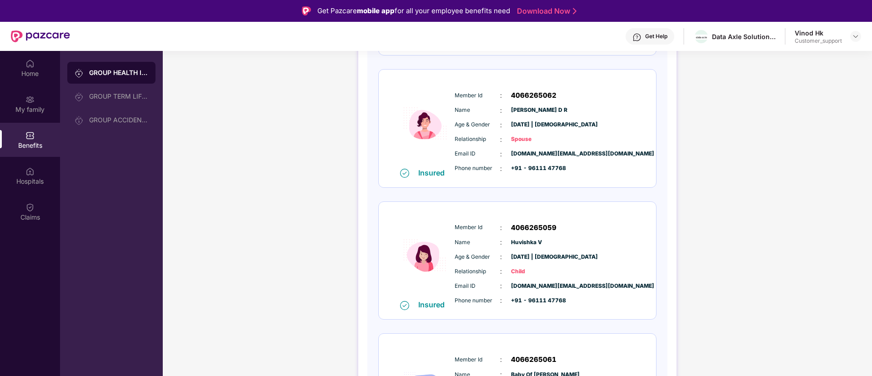
scroll to position [253, 0]
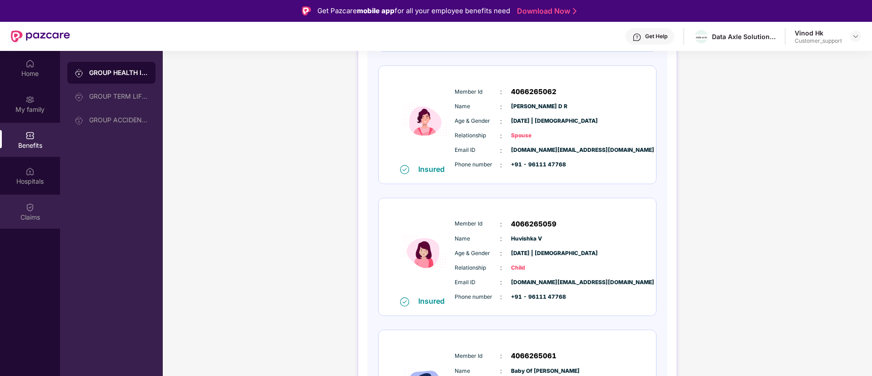
click at [45, 214] on div "Claims" at bounding box center [30, 217] width 60 height 9
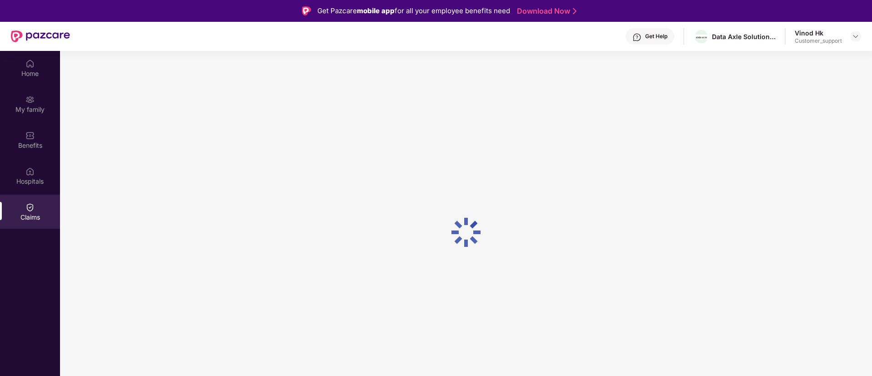
scroll to position [0, 0]
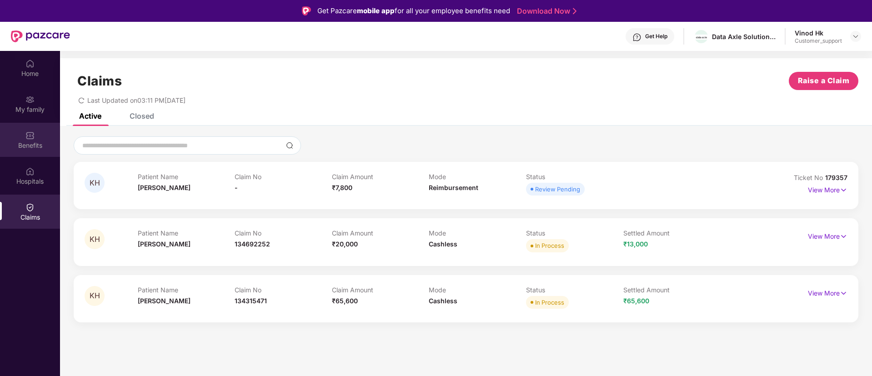
click at [34, 135] on img at bounding box center [29, 135] width 9 height 9
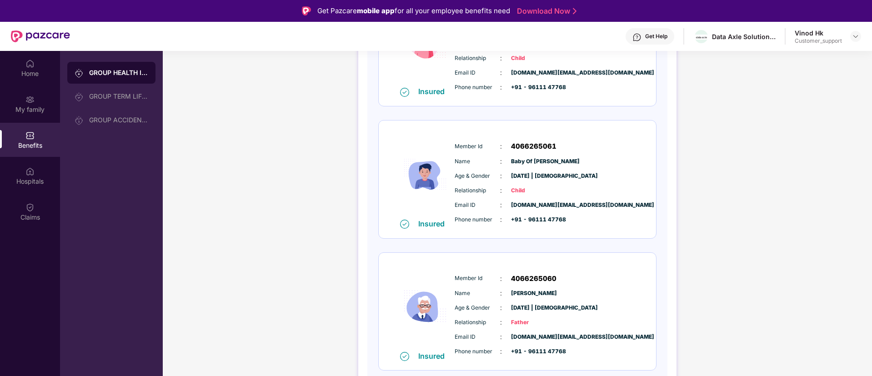
scroll to position [51, 0]
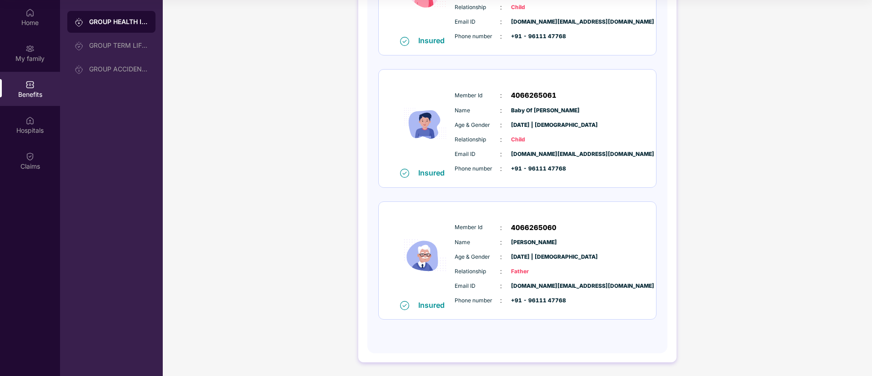
click at [520, 224] on span "4066265060" at bounding box center [533, 227] width 45 height 11
copy span "4066265060"
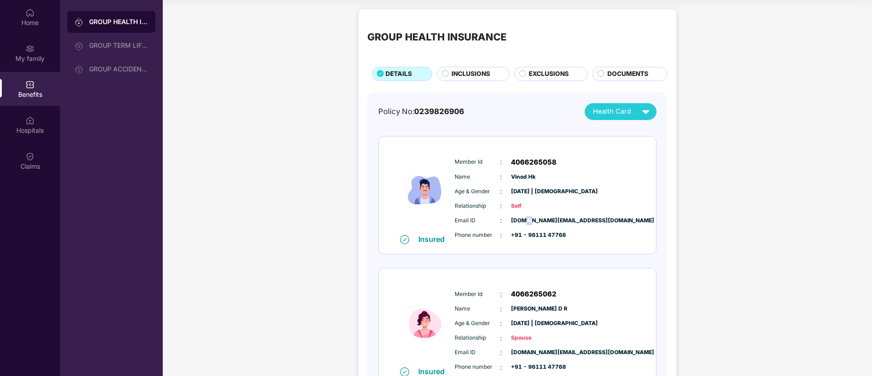
drag, startPoint x: 526, startPoint y: 213, endPoint x: 522, endPoint y: 219, distance: 7.8
click at [522, 219] on div "Member Id : 4066265058 Name : Vinod Hk Age & Gender : 20 July 1987 | Male Relat…" at bounding box center [545, 198] width 185 height 93
click at [522, 219] on span "vinod.hk@data-axle.com" at bounding box center [533, 221] width 45 height 9
copy span "vinod.hk@data-axle.com"
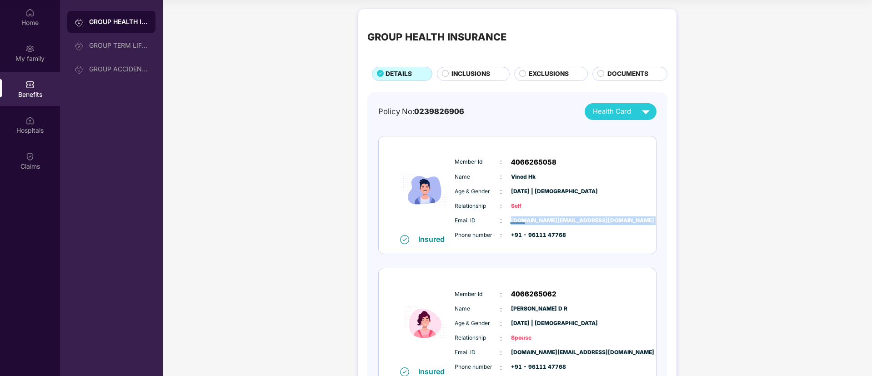
click at [522, 219] on span "vinod.hk@data-axle.com" at bounding box center [533, 221] width 45 height 9
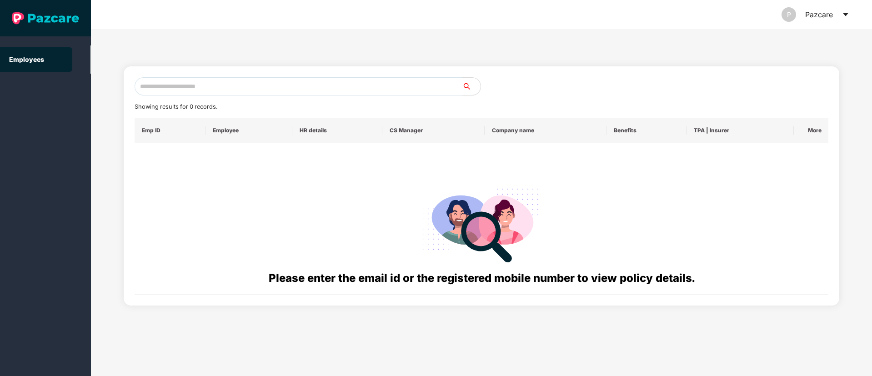
click at [182, 89] on input "text" at bounding box center [299, 86] width 328 height 18
paste input "**********"
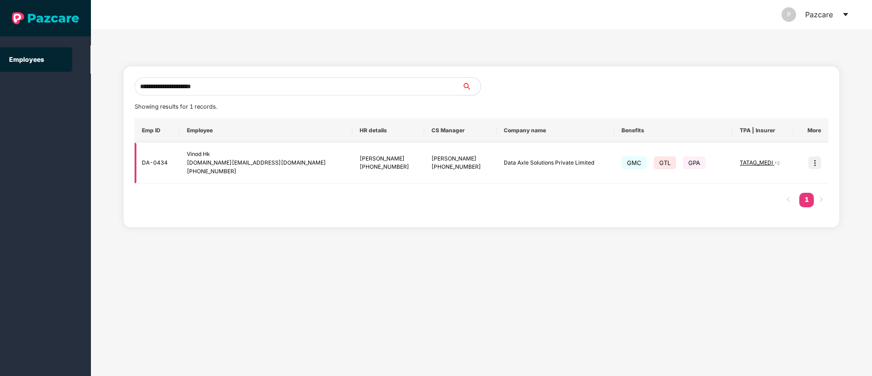
type input "**********"
click at [511, 161] on td "Data Axle Solutions Private Limited" at bounding box center [556, 163] width 118 height 41
copy td "Data Axle Solutions Private Limited"
click at [511, 161] on td "Data Axle Solutions Private Limited" at bounding box center [556, 163] width 118 height 41
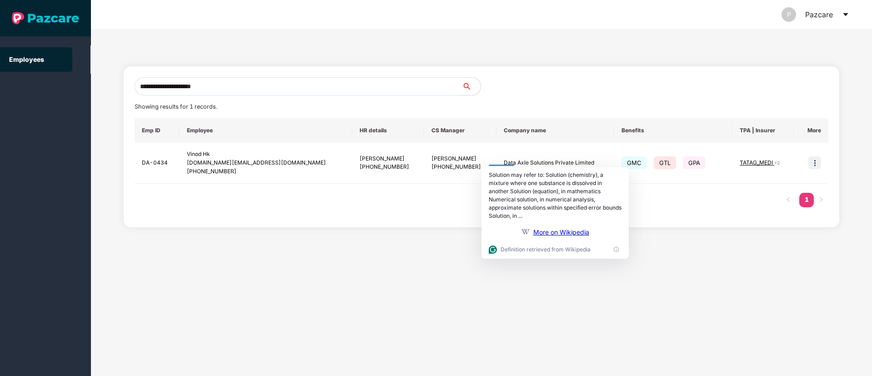
click at [373, 199] on div "Emp ID Employee HR details CS Manager Company name Benefits TPA | Insurer More …" at bounding box center [482, 167] width 695 height 98
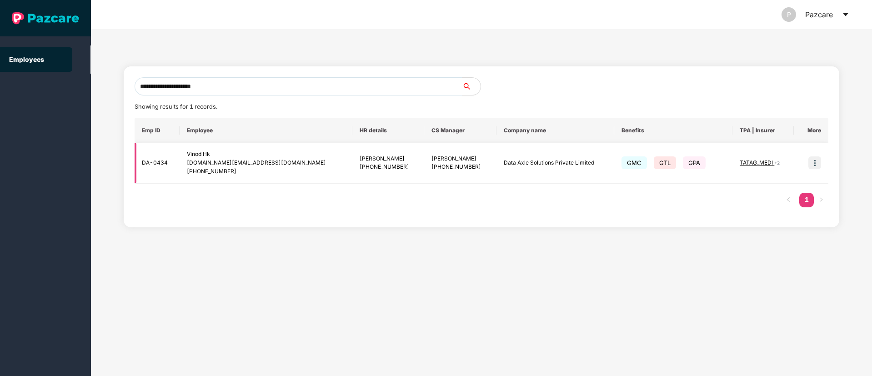
click at [158, 160] on td "DA-0434" at bounding box center [157, 163] width 45 height 41
copy td "DA-0434"
click at [158, 160] on td "DA-0434" at bounding box center [157, 163] width 45 height 41
click at [818, 163] on img at bounding box center [815, 162] width 13 height 13
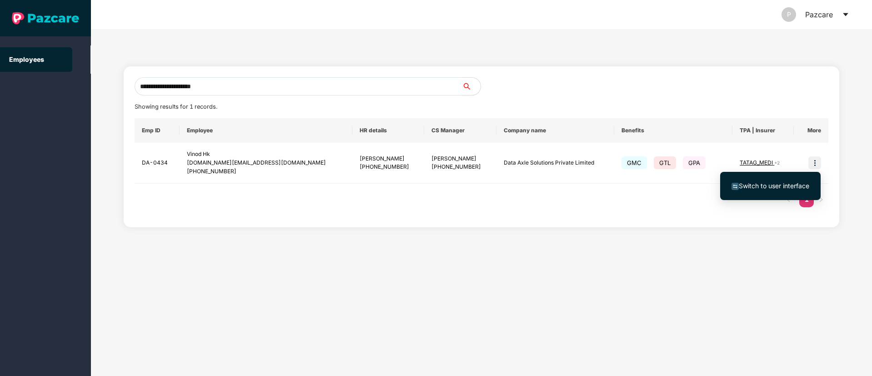
click at [765, 187] on span "Switch to user interface" at bounding box center [774, 186] width 71 height 8
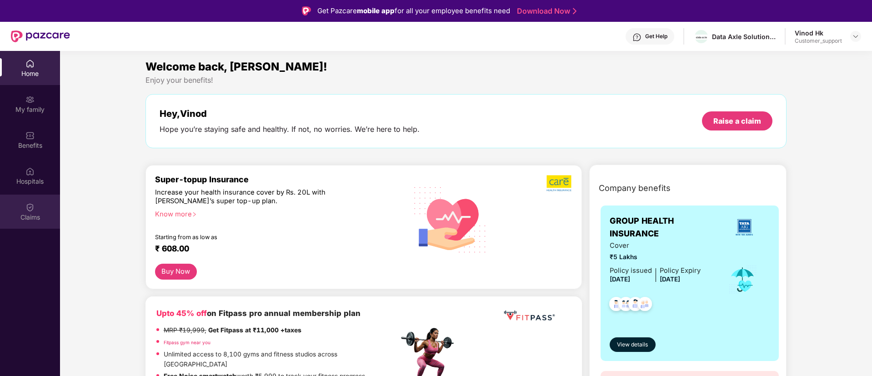
click at [24, 200] on div "Claims" at bounding box center [30, 212] width 60 height 34
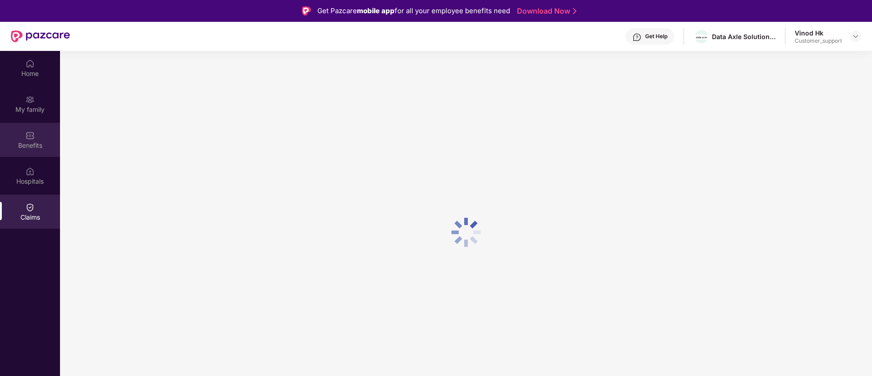
click at [41, 142] on div "Benefits" at bounding box center [30, 145] width 60 height 9
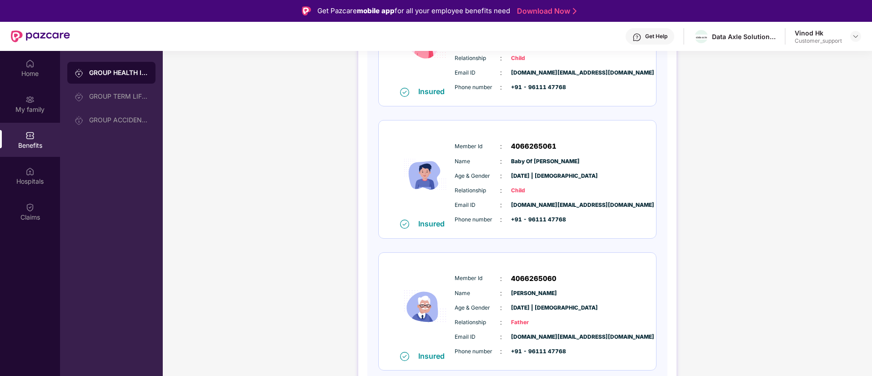
scroll to position [51, 0]
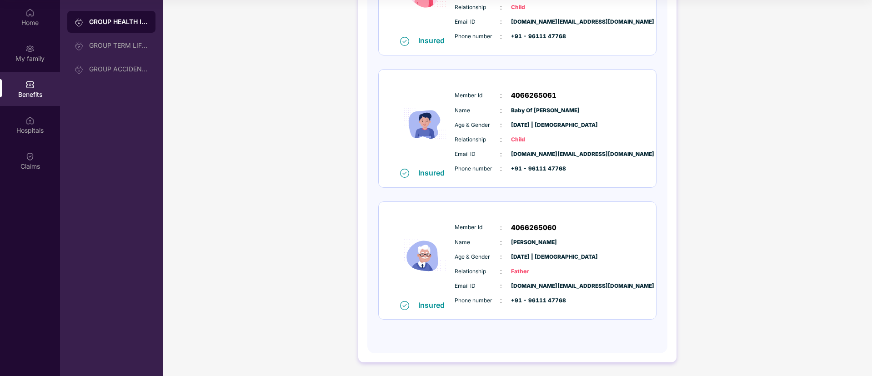
click at [524, 230] on span "4066265060" at bounding box center [533, 227] width 45 height 11
copy span "4066265060"
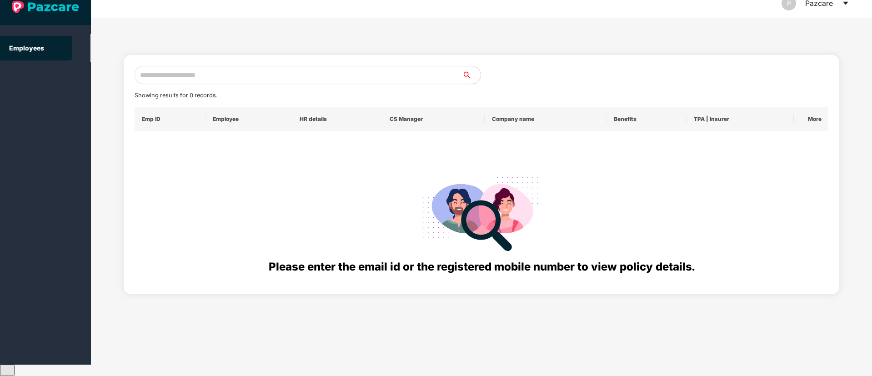
scroll to position [0, 0]
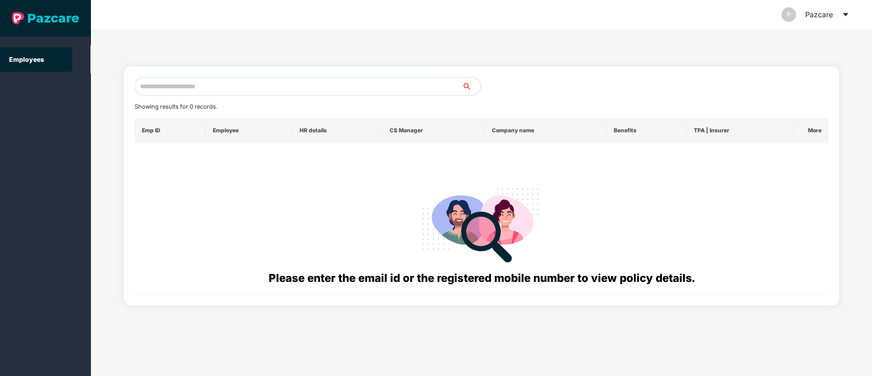
click at [208, 86] on input "text" at bounding box center [299, 86] width 328 height 18
paste input "**********"
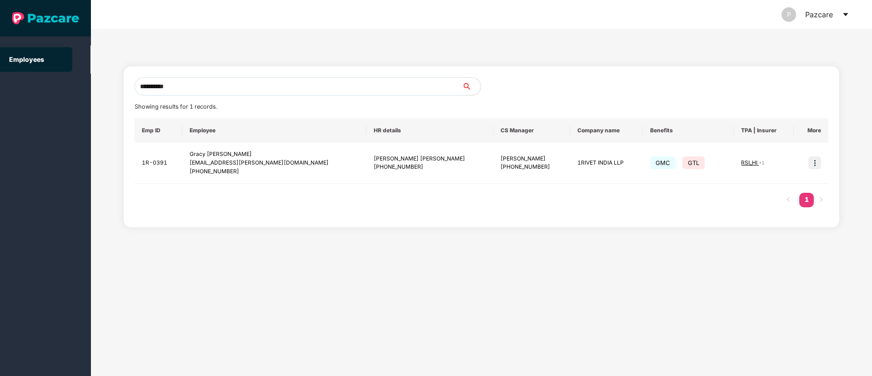
type input "**********"
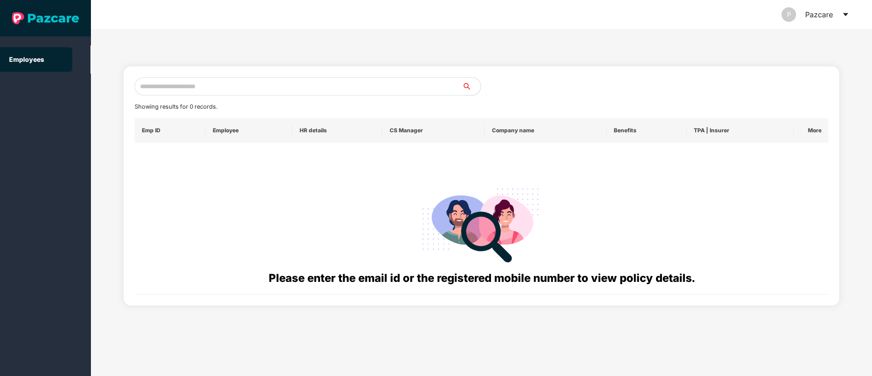
drag, startPoint x: 247, startPoint y: 76, endPoint x: 229, endPoint y: 91, distance: 22.3
click at [229, 91] on div "Showing results for 0 records. Emp ID Employee HR details CS Manager Company na…" at bounding box center [482, 185] width 716 height 239
paste input "**********"
click at [229, 91] on input "text" at bounding box center [299, 86] width 328 height 18
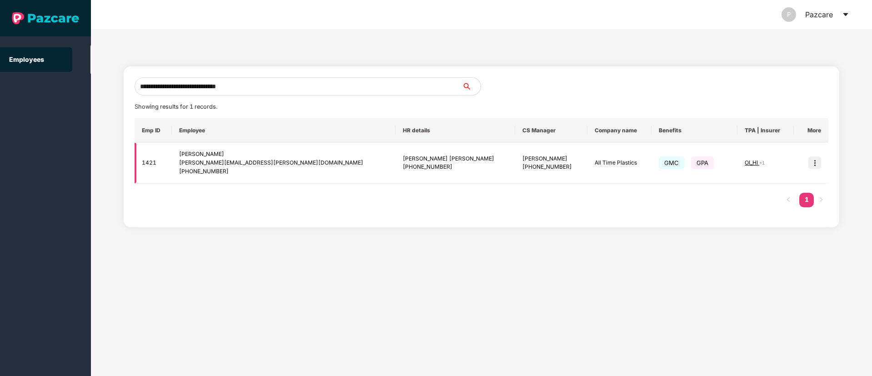
type input "**********"
click at [816, 161] on img at bounding box center [815, 162] width 13 height 13
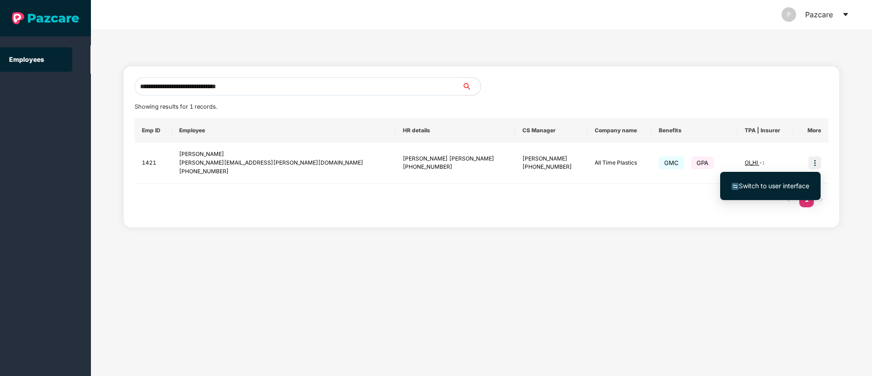
click at [787, 183] on span "Switch to user interface" at bounding box center [774, 186] width 71 height 8
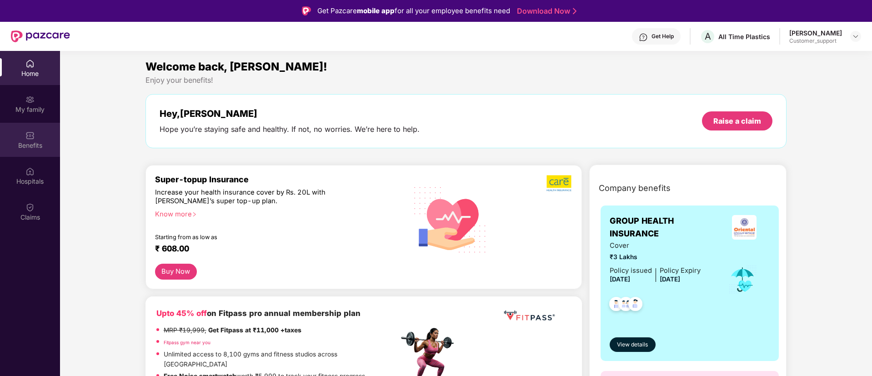
click at [39, 146] on div "Benefits" at bounding box center [30, 145] width 60 height 9
